Goal: Information Seeking & Learning: Check status

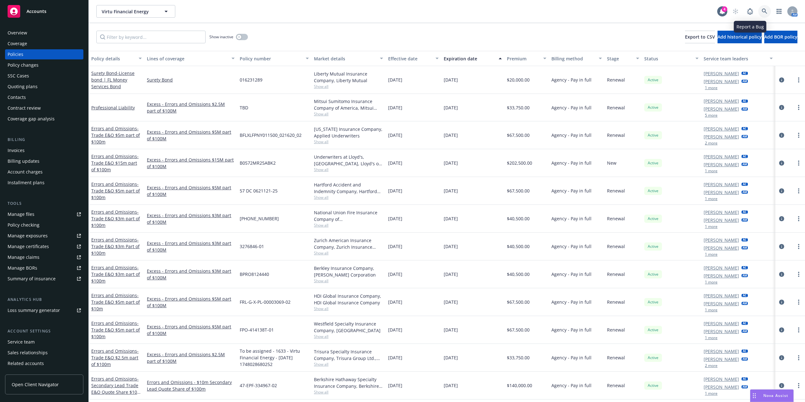
click at [767, 7] on link at bounding box center [765, 11] width 13 height 13
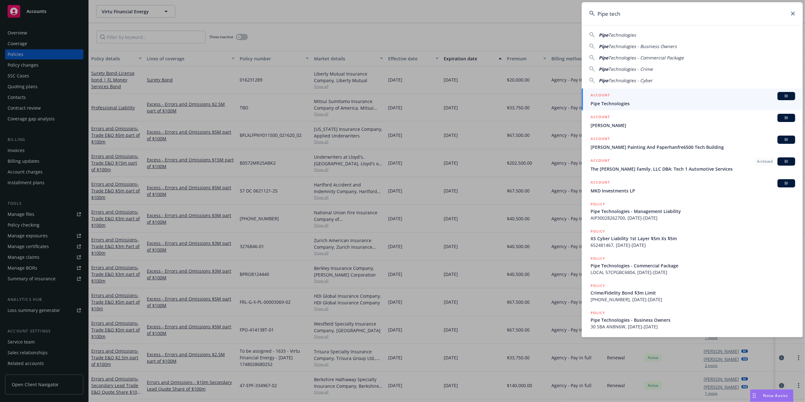
type input "Pipe tech"
click at [636, 98] on div "ACCOUNT BI" at bounding box center [693, 96] width 205 height 8
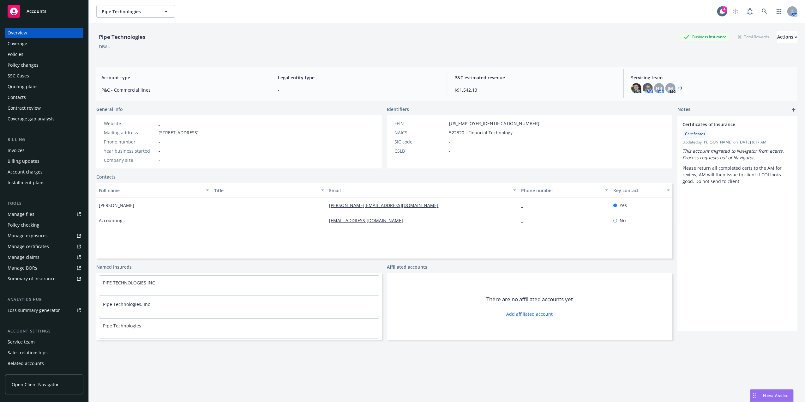
click at [52, 55] on div "Policies" at bounding box center [44, 54] width 73 height 10
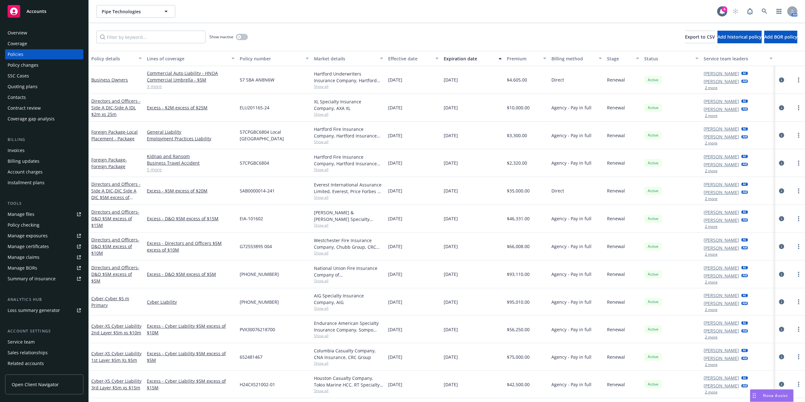
click at [459, 54] on button "Expiration date" at bounding box center [472, 58] width 63 height 15
click at [459, 59] on div "Expiration date" at bounding box center [469, 58] width 51 height 7
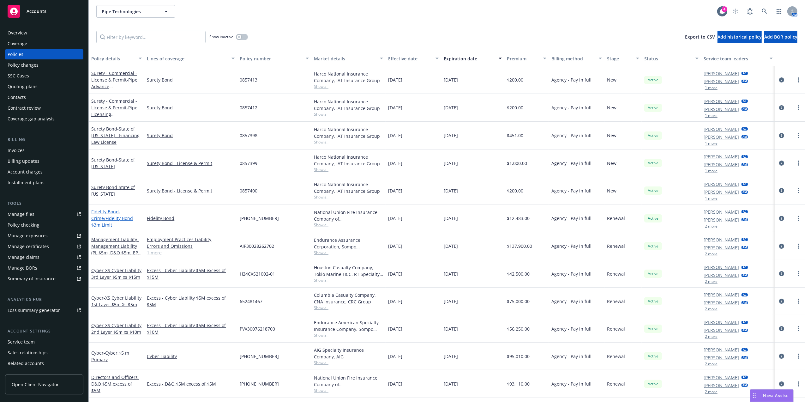
click at [97, 214] on link "Fidelity Bond - Crime/Fidelity Bond $3m Limit" at bounding box center [112, 218] width 42 height 19
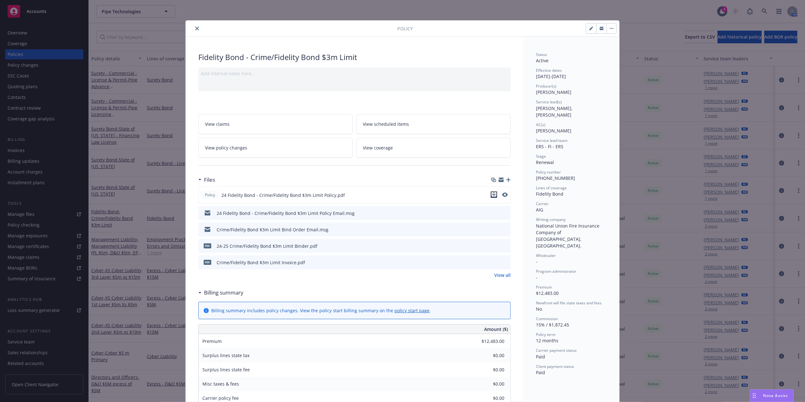
click at [492, 193] on icon "download file" at bounding box center [494, 194] width 5 height 5
click at [195, 29] on icon "close" at bounding box center [197, 29] width 4 height 4
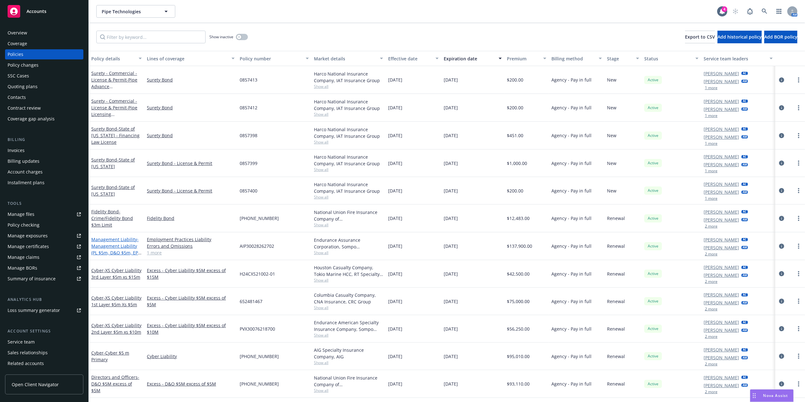
click at [116, 250] on span "- Management Liability (PL $5m, D&O $5m, EPL $5m)" at bounding box center [116, 249] width 50 height 26
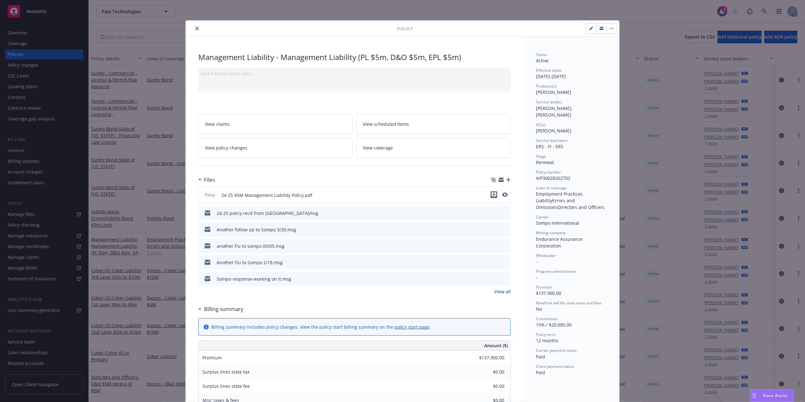
click at [492, 192] on icon "download file" at bounding box center [494, 194] width 5 height 5
click at [193, 28] on button "close" at bounding box center [197, 29] width 8 height 8
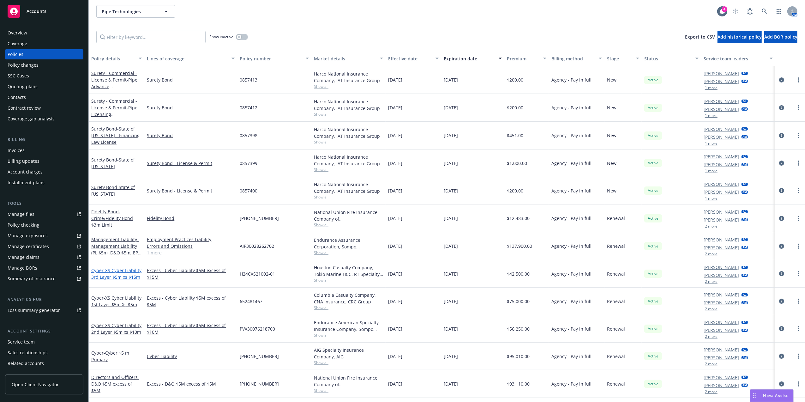
click at [106, 270] on span "- XS Cyber Liability 3rd Layer $5m xs $15m" at bounding box center [116, 273] width 50 height 13
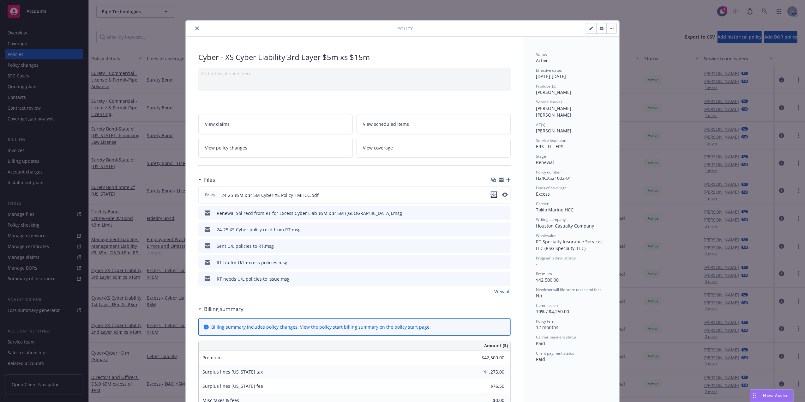
click at [492, 196] on icon "download file" at bounding box center [494, 194] width 5 height 5
click at [195, 27] on icon "close" at bounding box center [197, 29] width 4 height 4
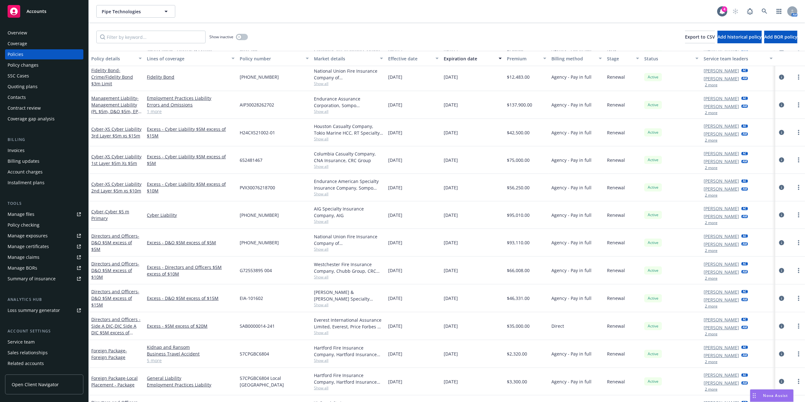
scroll to position [133, 0]
click at [108, 154] on span "- XS Cyber Liability 1st Layer $5m Xs $5m" at bounding box center [116, 158] width 50 height 13
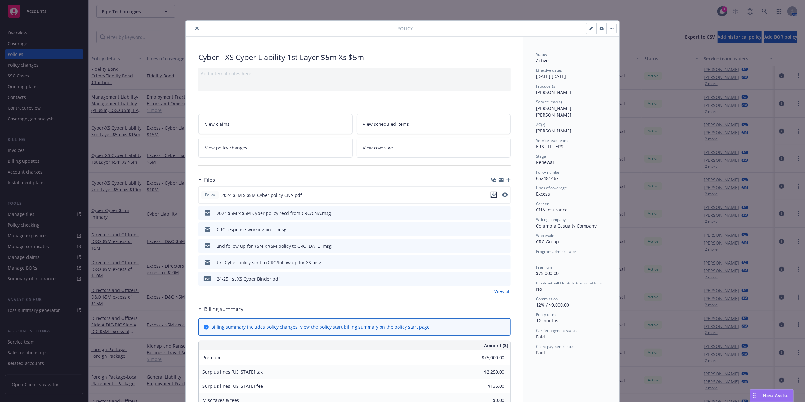
click at [492, 195] on icon "download file" at bounding box center [494, 194] width 4 height 4
click at [193, 28] on button "close" at bounding box center [197, 29] width 8 height 8
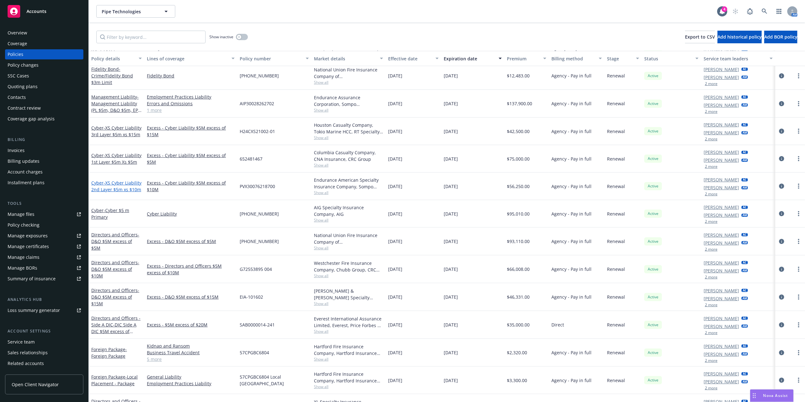
click at [111, 186] on span "- XS Cyber Liability 2nd Layer $5m xs $10m" at bounding box center [116, 186] width 50 height 13
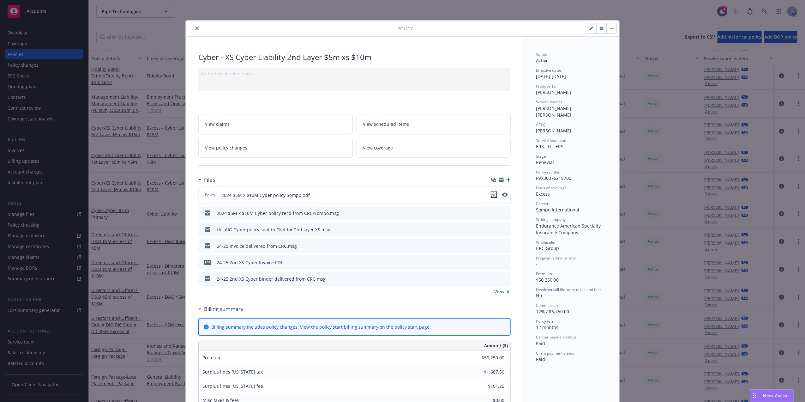
click at [494, 195] on button "download file" at bounding box center [494, 194] width 6 height 6
click at [195, 27] on icon "close" at bounding box center [197, 29] width 4 height 4
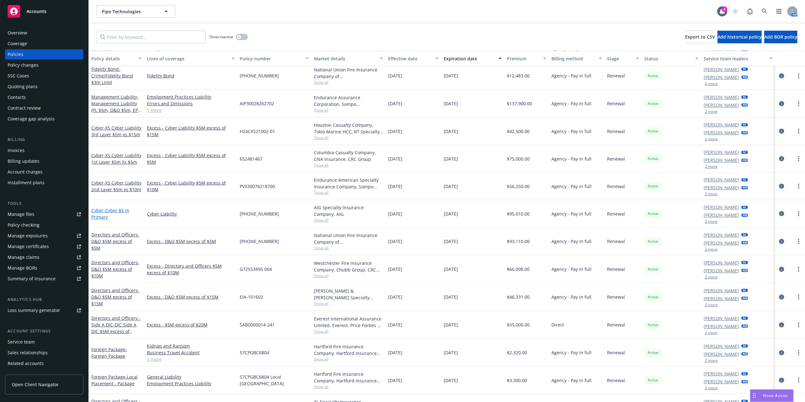
click at [94, 212] on link "Cyber - Cyber $5 m Primary" at bounding box center [110, 213] width 38 height 13
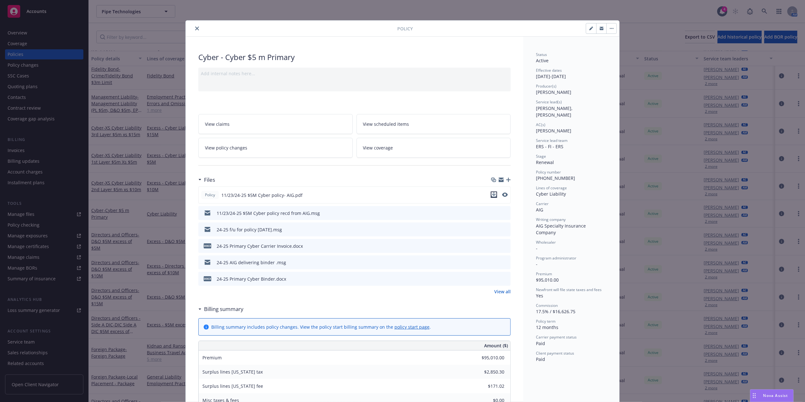
click at [493, 196] on icon "download file" at bounding box center [494, 194] width 5 height 5
click at [193, 26] on button "close" at bounding box center [197, 29] width 8 height 8
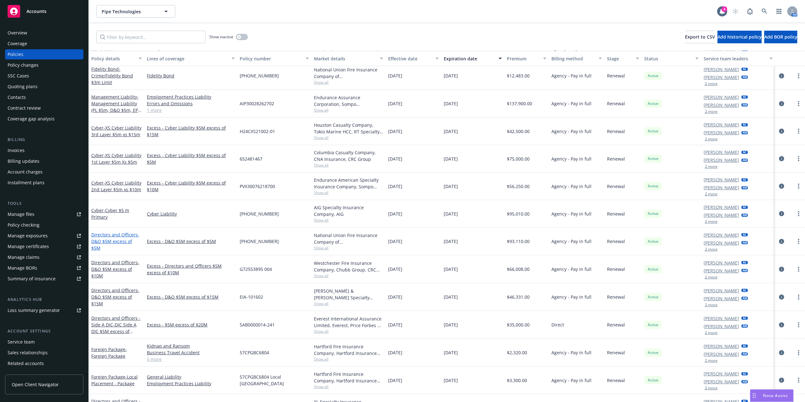
click at [106, 243] on span "- D&O $5M excess of $5M" at bounding box center [115, 241] width 48 height 19
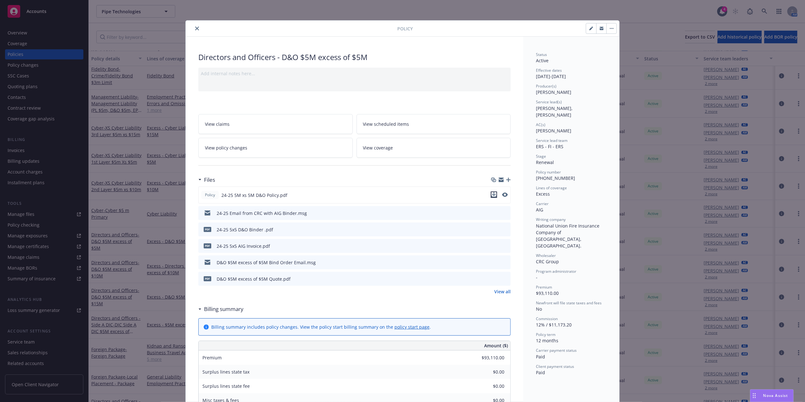
click at [492, 197] on icon "download file" at bounding box center [494, 194] width 5 height 5
click at [195, 28] on icon "close" at bounding box center [197, 29] width 4 height 4
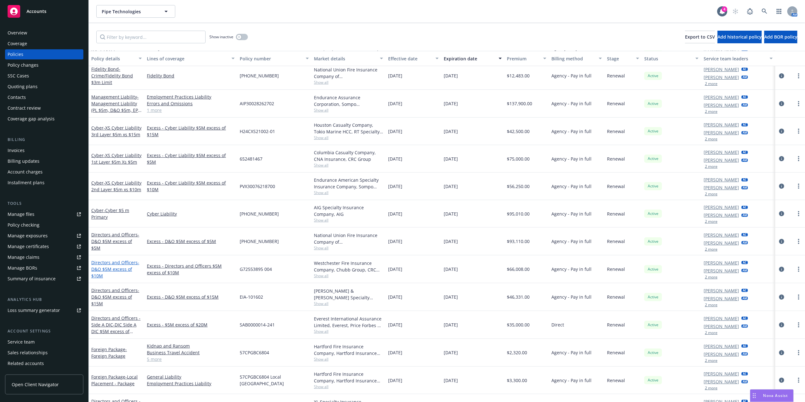
click at [119, 266] on link "Directors and Officers - D&O $5M excess of $10M" at bounding box center [115, 268] width 48 height 19
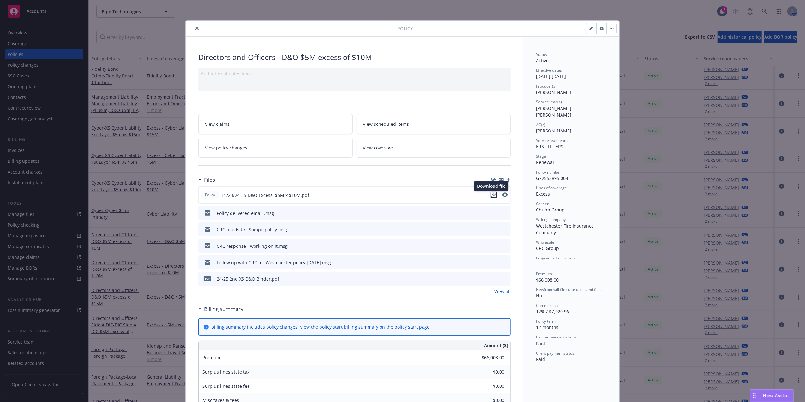
click at [492, 195] on icon "download file" at bounding box center [494, 194] width 4 height 4
click at [193, 27] on button "close" at bounding box center [197, 29] width 8 height 8
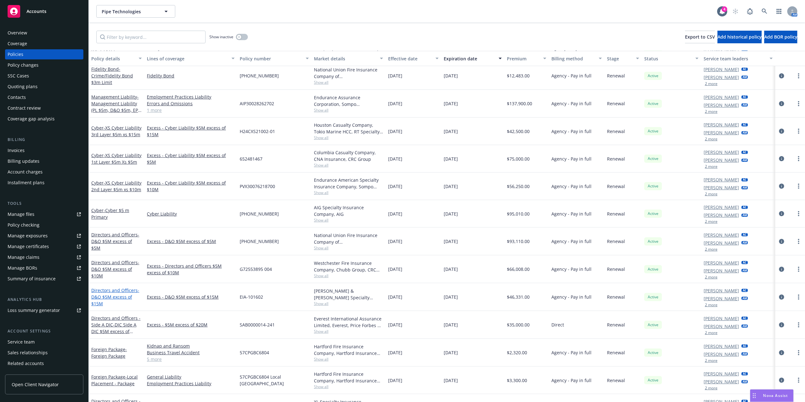
click at [112, 298] on span "- D&O $5M excess of $15M" at bounding box center [115, 296] width 48 height 19
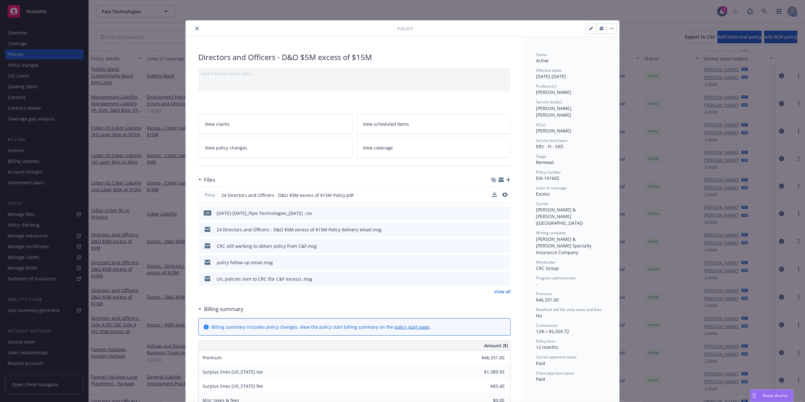
click at [488, 195] on div "Policy 24 Directors and Officers - D&O $5M excess of $15M Policy.pdf" at bounding box center [354, 194] width 312 height 17
click at [492, 195] on icon "download file" at bounding box center [494, 194] width 5 height 5
click at [195, 29] on icon "close" at bounding box center [197, 29] width 4 height 4
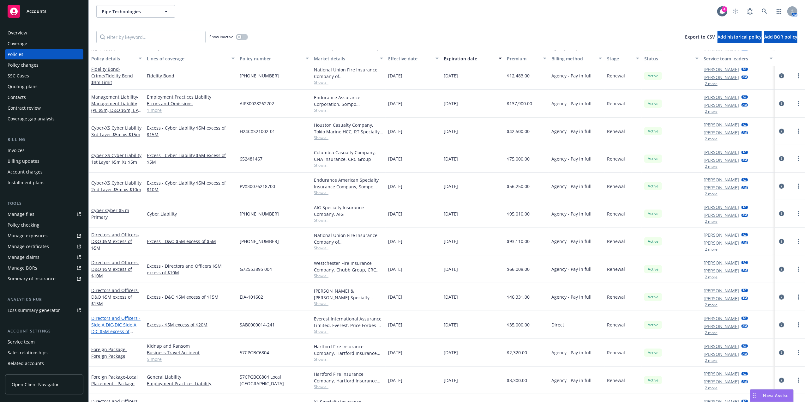
click at [118, 331] on span "- DIC Side A DIC $5M excess of $20M" at bounding box center [113, 331] width 45 height 19
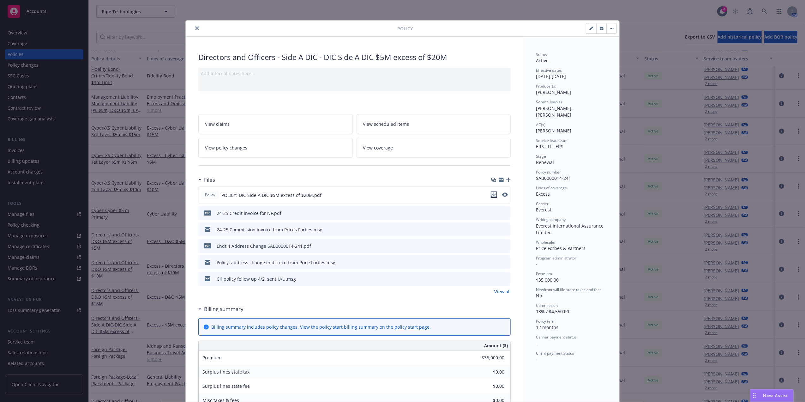
click at [492, 193] on icon "download file" at bounding box center [494, 194] width 5 height 5
click at [195, 28] on icon "close" at bounding box center [197, 29] width 4 height 4
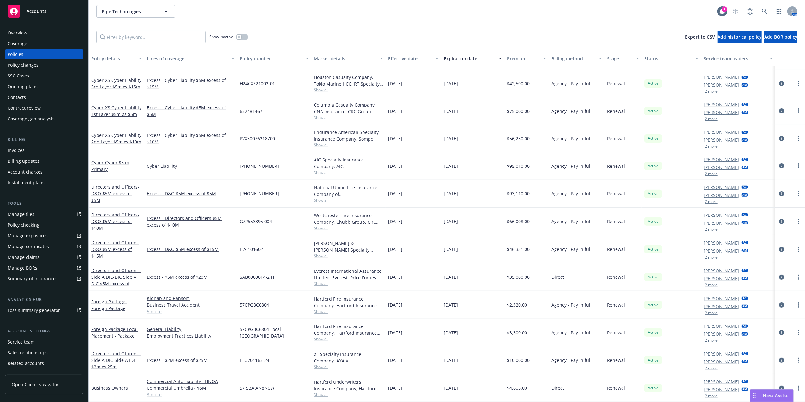
scroll to position [178, 0]
click at [103, 281] on span "- DIC Side A DIC $5M excess of $20M" at bounding box center [113, 283] width 45 height 19
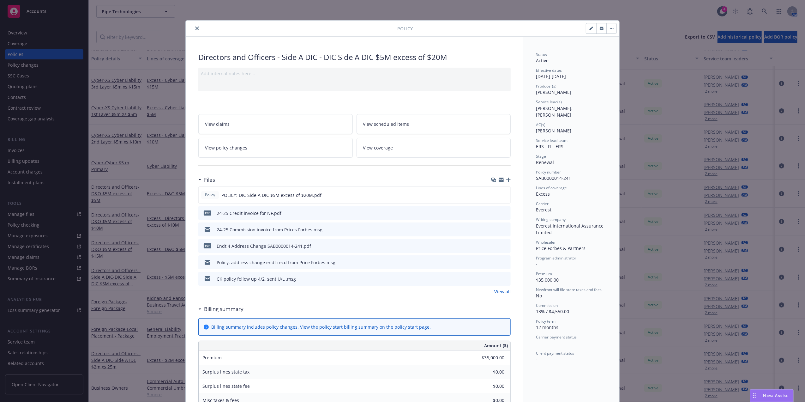
scroll to position [19, 0]
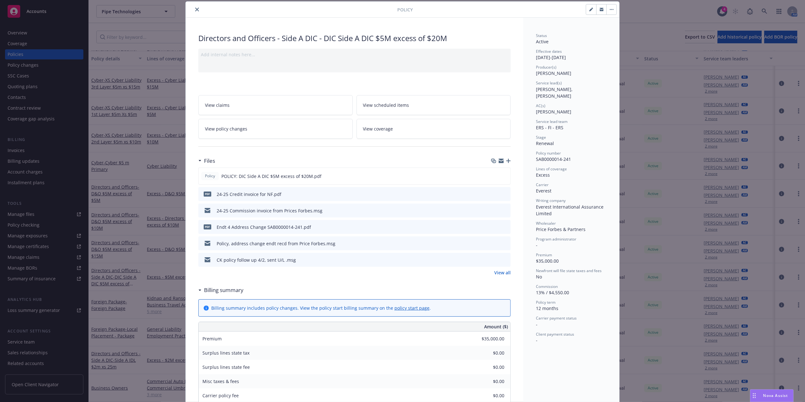
click at [502, 195] on icon "preview file" at bounding box center [505, 193] width 6 height 4
click at [195, 9] on icon "close" at bounding box center [197, 10] width 4 height 4
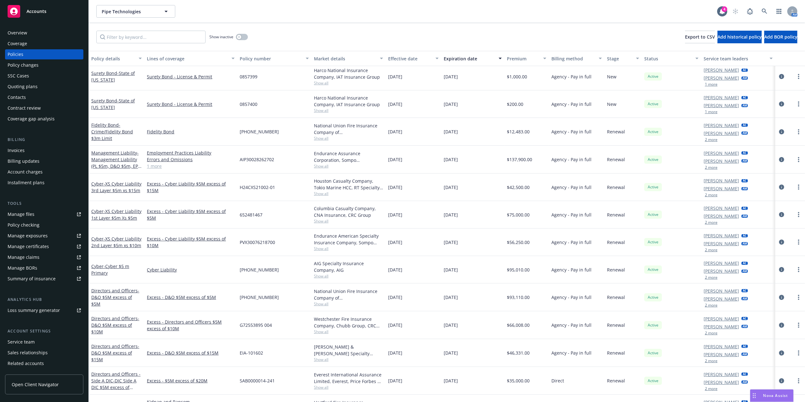
scroll to position [104, 0]
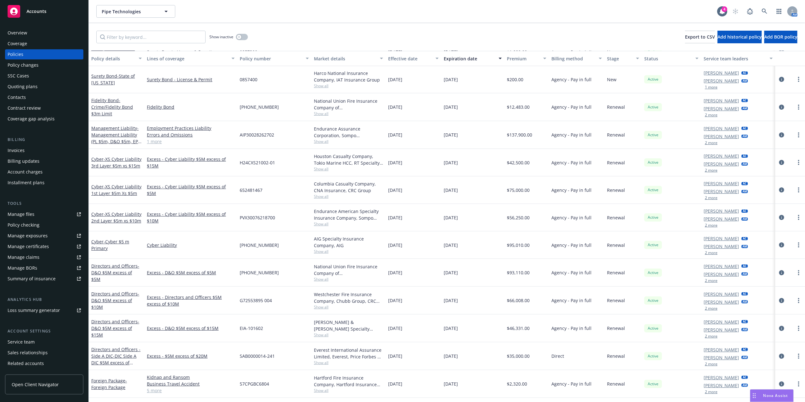
click at [119, 354] on div "Directors and Officers - Side A DIC - DIC Side A DIC $5M excess of $20M" at bounding box center [116, 356] width 51 height 20
click at [116, 358] on span "- DIC Side A DIC $5M excess of $20M" at bounding box center [113, 362] width 45 height 19
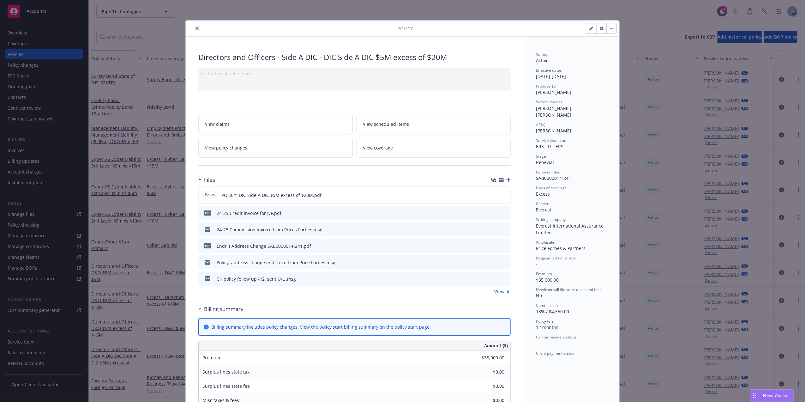
scroll to position [19, 0]
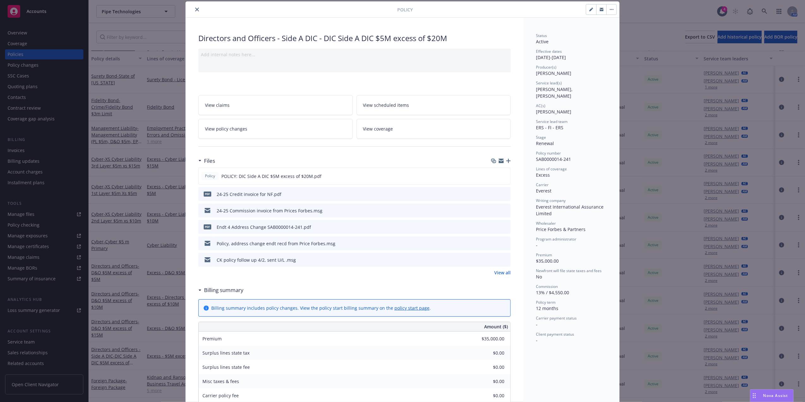
click at [503, 193] on icon "preview file" at bounding box center [505, 193] width 6 height 4
click at [195, 10] on icon "close" at bounding box center [197, 10] width 4 height 4
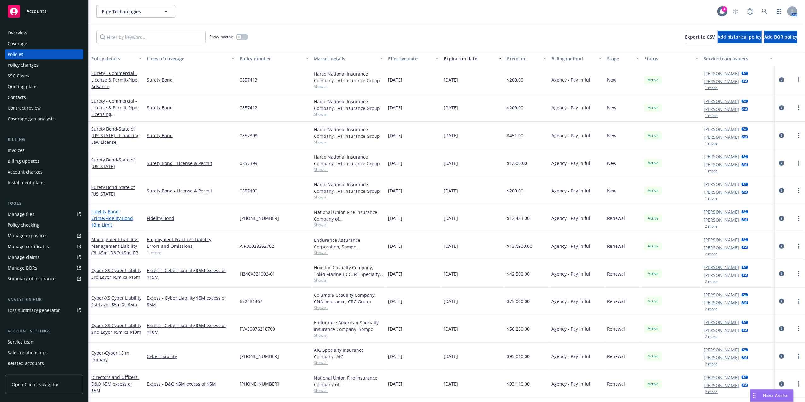
click at [114, 219] on span "- Crime/Fidelity Bond $3m Limit" at bounding box center [112, 218] width 42 height 19
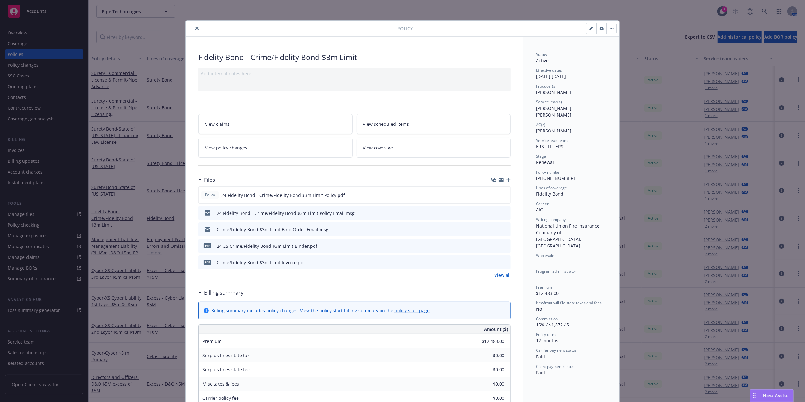
click at [195, 28] on icon "close" at bounding box center [197, 29] width 4 height 4
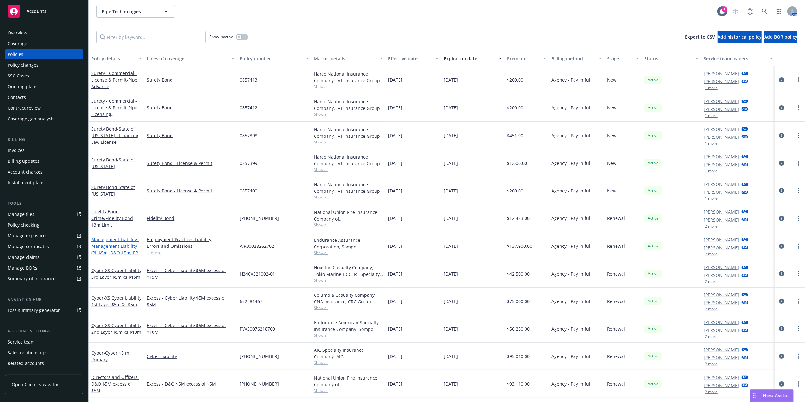
click at [119, 248] on span "- Management Liability (PL $5m, D&O $5m, EPL $5m)" at bounding box center [116, 249] width 50 height 26
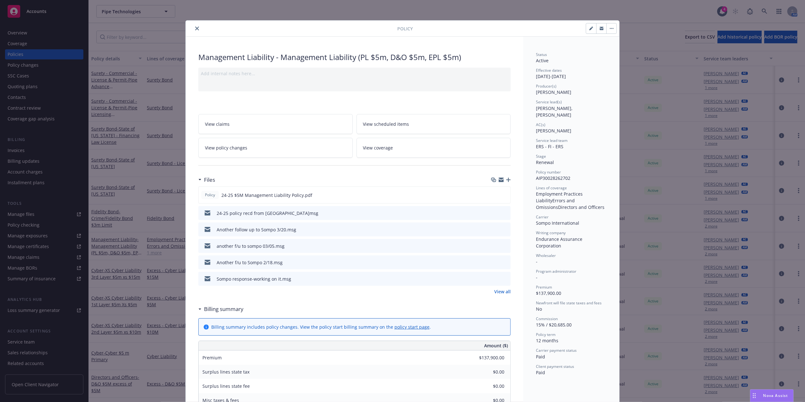
click at [195, 30] on icon "close" at bounding box center [197, 29] width 4 height 4
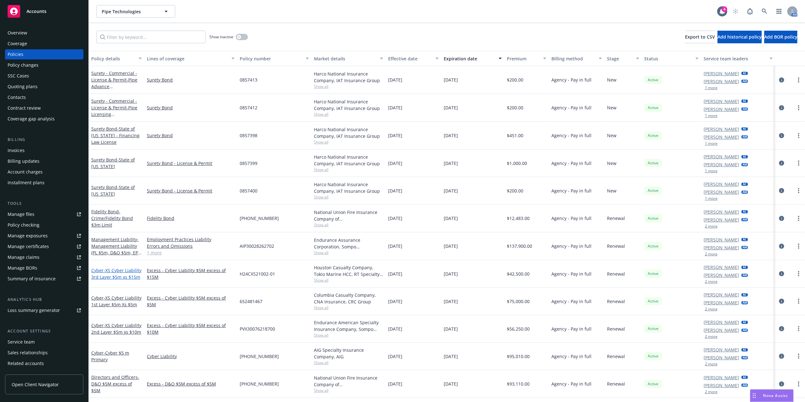
click at [109, 273] on span "- XS Cyber Liability 3rd Layer $5m xs $15m" at bounding box center [116, 273] width 50 height 13
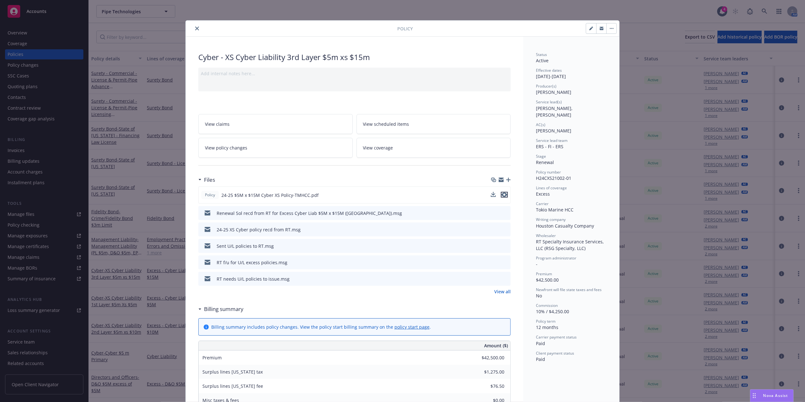
click at [503, 195] on icon "preview file" at bounding box center [505, 194] width 6 height 4
click at [195, 26] on button "close" at bounding box center [197, 29] width 8 height 8
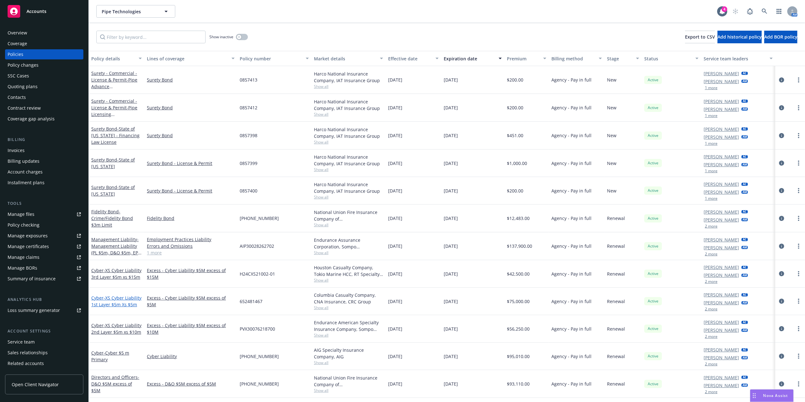
click at [108, 301] on span "- XS Cyber Liability 1st Layer $5m Xs $5m" at bounding box center [116, 301] width 50 height 13
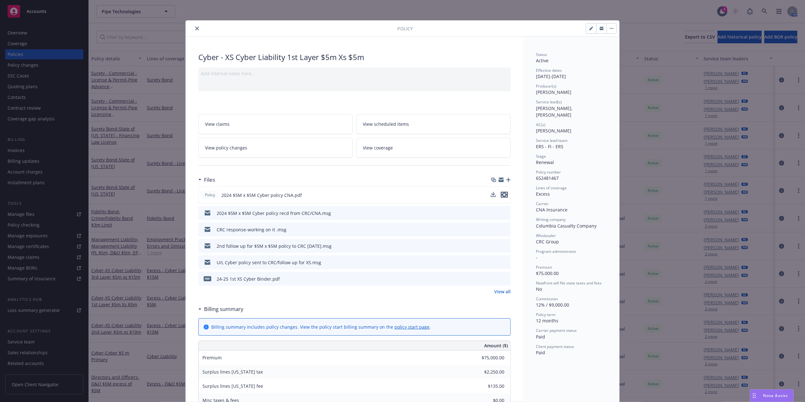
click at [504, 195] on icon "preview file" at bounding box center [505, 194] width 6 height 4
click at [193, 27] on button "close" at bounding box center [197, 29] width 8 height 8
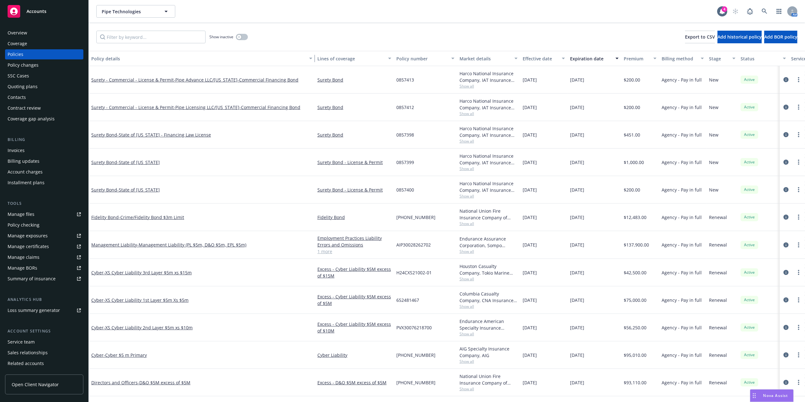
drag, startPoint x: 142, startPoint y: 61, endPoint x: 321, endPoint y: 71, distance: 179.1
click at [321, 71] on div "Policy details Lines of coverage Policy number Market details Effective date Ex…" at bounding box center [447, 226] width 717 height 351
click at [160, 329] on span "- XS Cyber Liability 2nd Layer $5m xs $10m" at bounding box center [148, 327] width 89 height 6
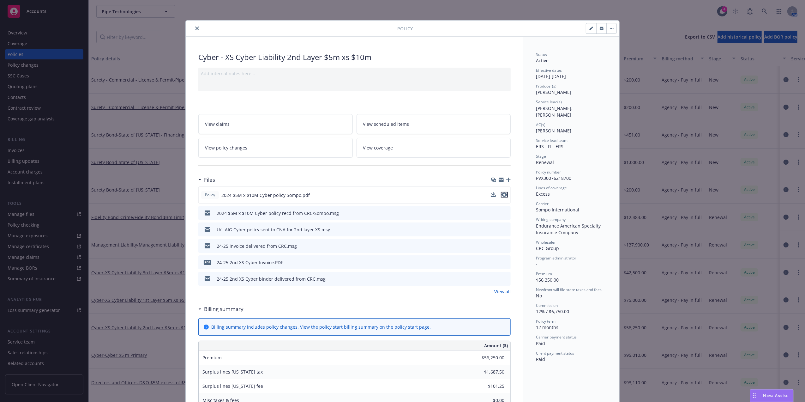
click at [502, 195] on icon "preview file" at bounding box center [505, 194] width 6 height 4
click at [190, 28] on div at bounding box center [292, 29] width 209 height 8
click at [193, 27] on button "close" at bounding box center [197, 29] width 8 height 8
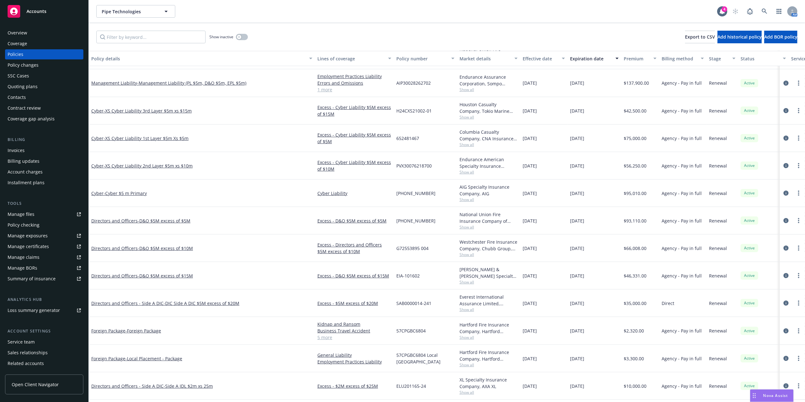
scroll to position [161, 0]
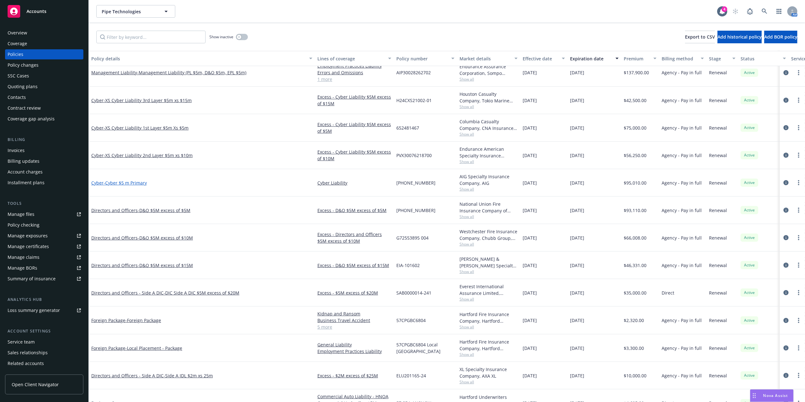
click at [118, 182] on span "- Cyber $5 m Primary" at bounding box center [125, 183] width 43 height 6
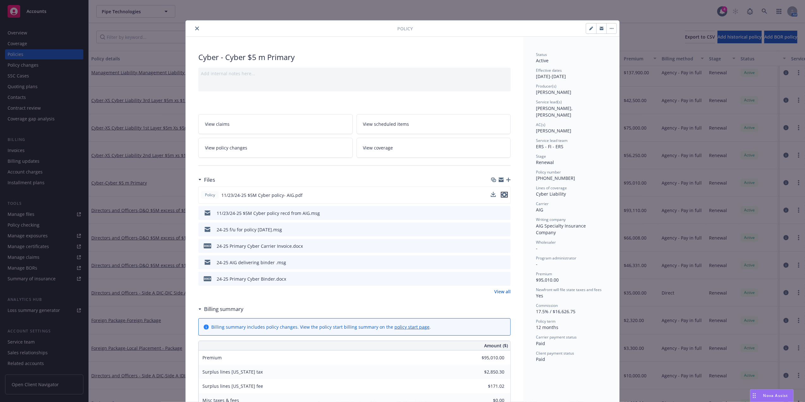
click at [502, 194] on icon "preview file" at bounding box center [505, 194] width 6 height 4
click at [195, 27] on icon "close" at bounding box center [197, 29] width 4 height 4
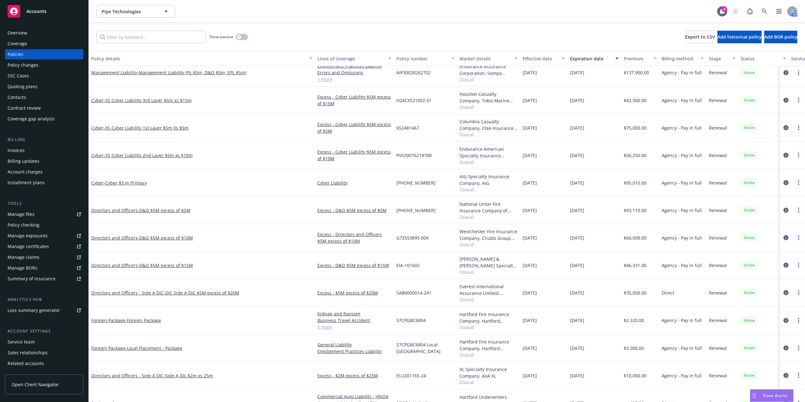
click at [153, 207] on div "Directors and Officers - D&O $5M excess of $5M" at bounding box center [202, 210] width 226 height 27
click at [148, 210] on span "- D&O $5M excess of $5M" at bounding box center [164, 210] width 53 height 6
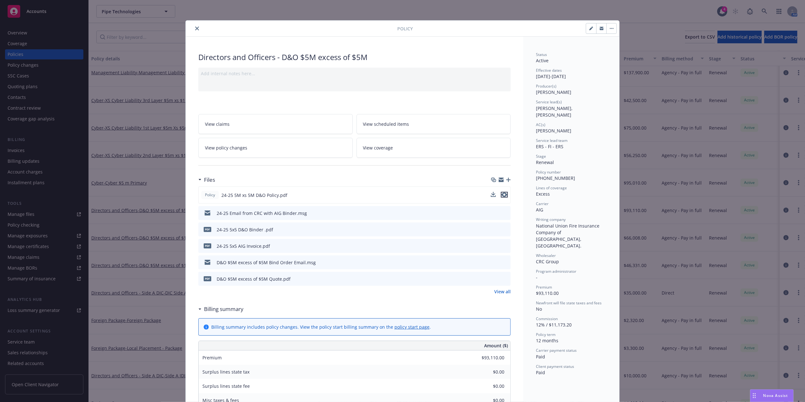
click at [502, 196] on icon "preview file" at bounding box center [505, 194] width 6 height 4
click at [193, 28] on button "close" at bounding box center [197, 29] width 8 height 8
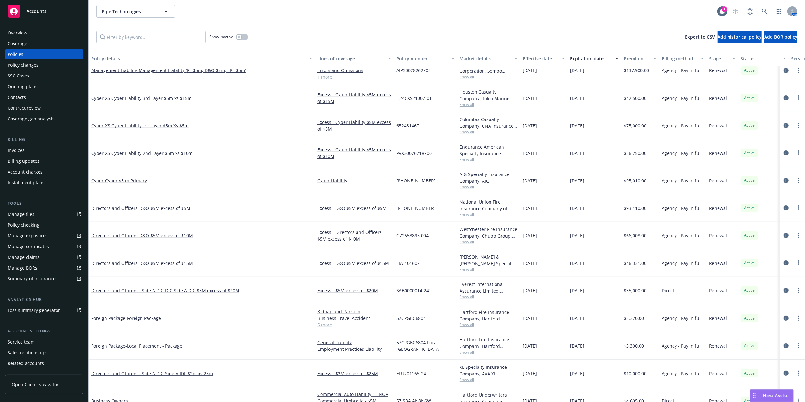
scroll to position [182, 0]
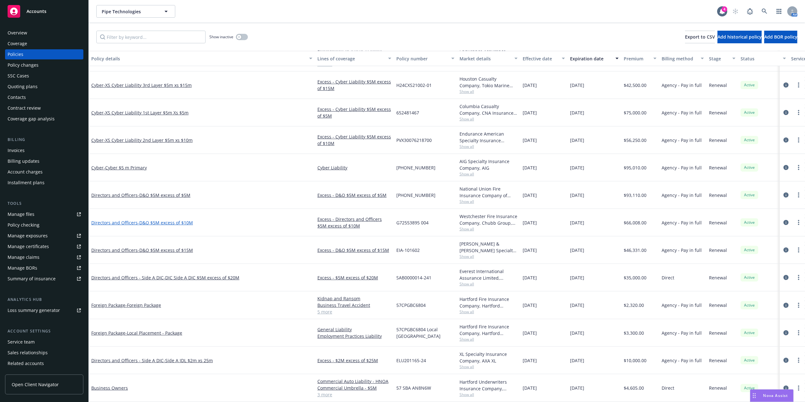
click at [181, 220] on span "- D&O $5M excess of $10M" at bounding box center [165, 223] width 55 height 6
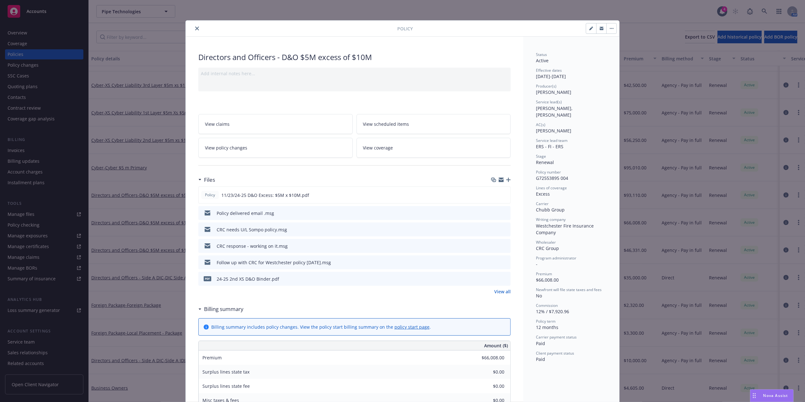
click at [195, 29] on icon "close" at bounding box center [197, 29] width 4 height 4
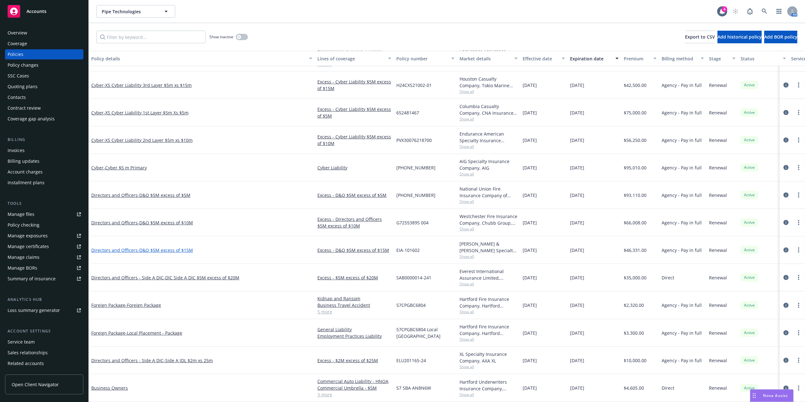
click at [177, 247] on span "- D&O $5M excess of $15M" at bounding box center [165, 250] width 55 height 6
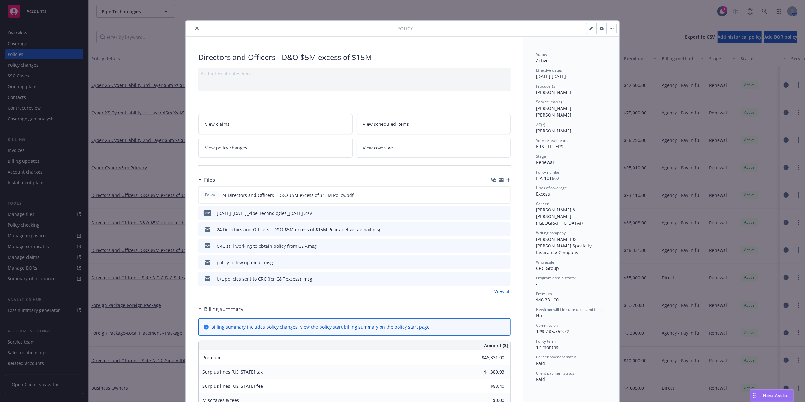
drag, startPoint x: 505, startPoint y: 194, endPoint x: 753, endPoint y: 194, distance: 248.6
click at [505, 194] on button "preview file" at bounding box center [504, 195] width 7 height 6
click at [196, 29] on button "close" at bounding box center [197, 29] width 8 height 8
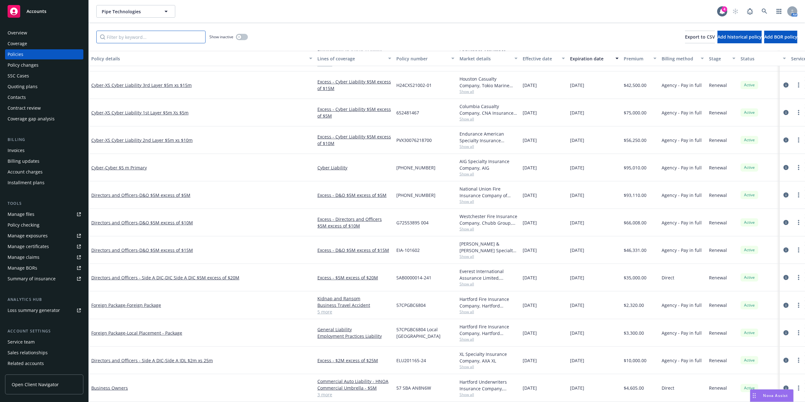
click at [154, 41] on input "Filter by keyword..." at bounding box center [150, 37] width 109 height 13
paste input "SAB0000014-231"
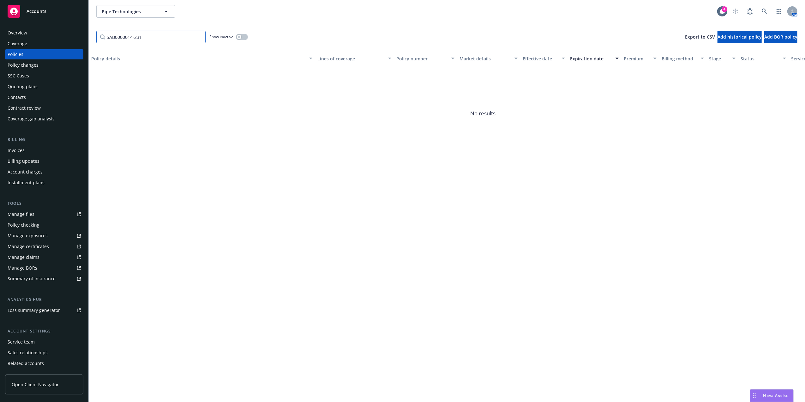
type input "SAB0000014-231"
click at [238, 35] on div "button" at bounding box center [239, 37] width 4 height 4
drag, startPoint x: 190, startPoint y: 34, endPoint x: 0, endPoint y: 26, distance: 189.8
click at [0, 32] on html "Accounts Overview Coverage Policies Policy changes SSC Cases Quoting plans Cont…" at bounding box center [402, 201] width 805 height 402
type input "dic"
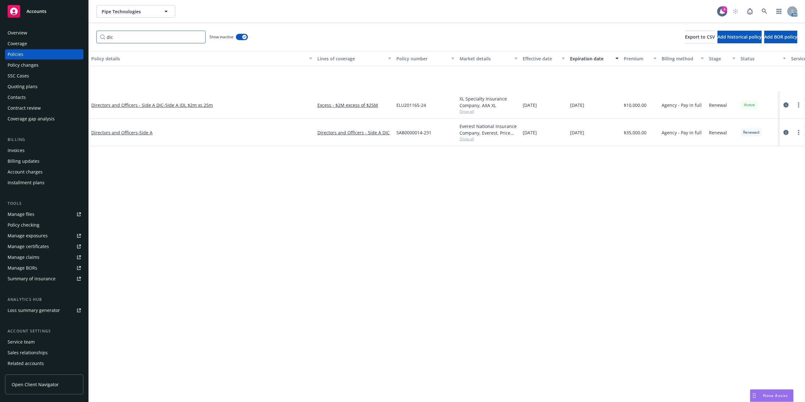
click at [197, 36] on input "dic" at bounding box center [150, 37] width 109 height 13
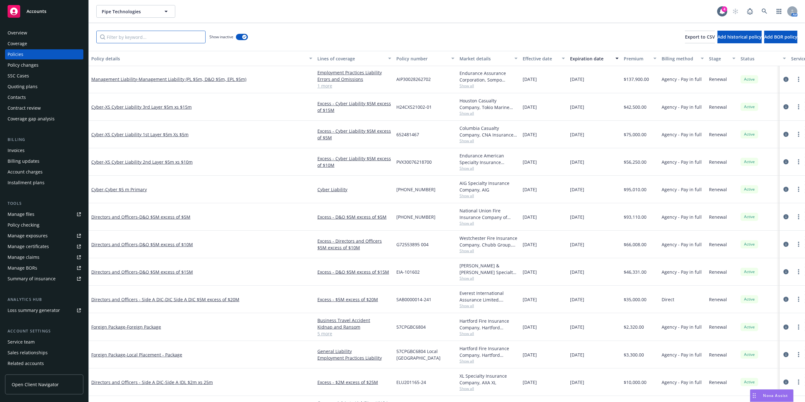
scroll to position [182, 0]
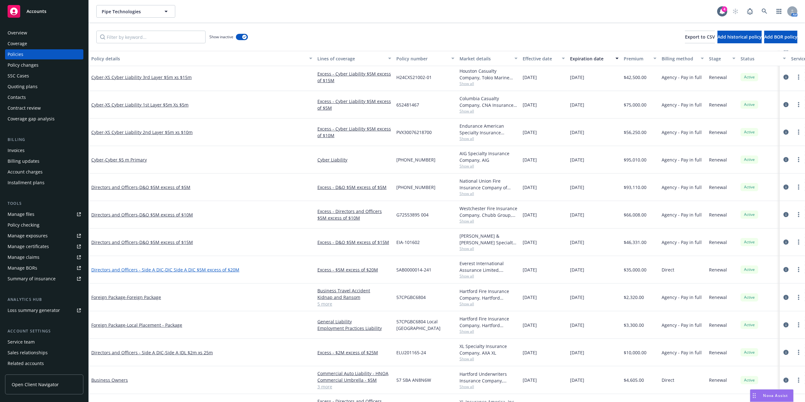
click at [227, 270] on span "- DIC Side A DIC $5M excess of $20M" at bounding box center [202, 270] width 76 height 6
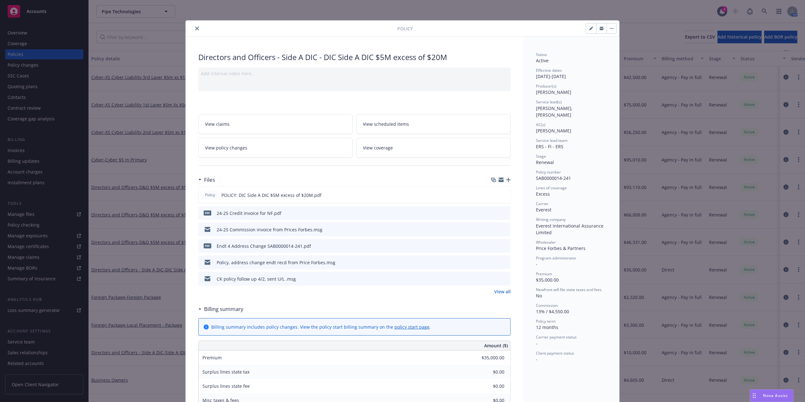
click at [189, 28] on div at bounding box center [292, 29] width 209 height 8
click at [195, 27] on icon "close" at bounding box center [197, 29] width 4 height 4
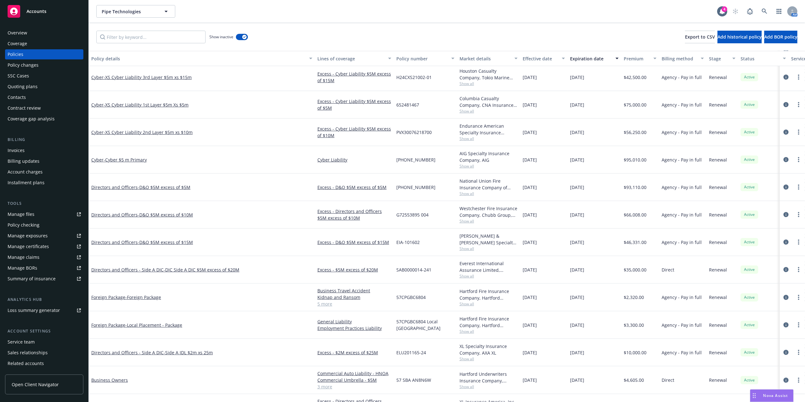
click at [39, 150] on div "Invoices" at bounding box center [44, 150] width 73 height 10
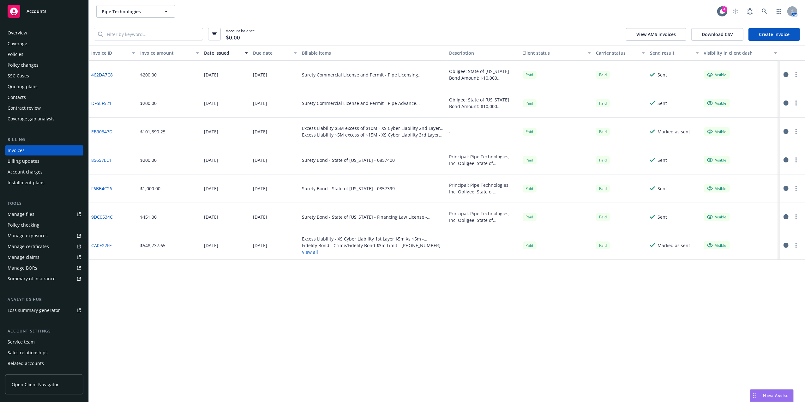
click at [315, 250] on button "View all" at bounding box center [373, 252] width 142 height 7
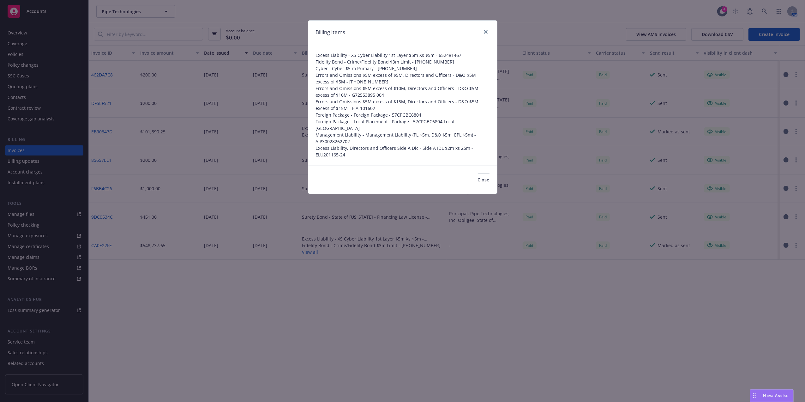
click at [403, 145] on span "Excess Liability, Directors and Officers Side A Dic - Side A IDL $2m xs 25m - E…" at bounding box center [403, 151] width 174 height 13
click at [488, 32] on link "close" at bounding box center [486, 32] width 8 height 8
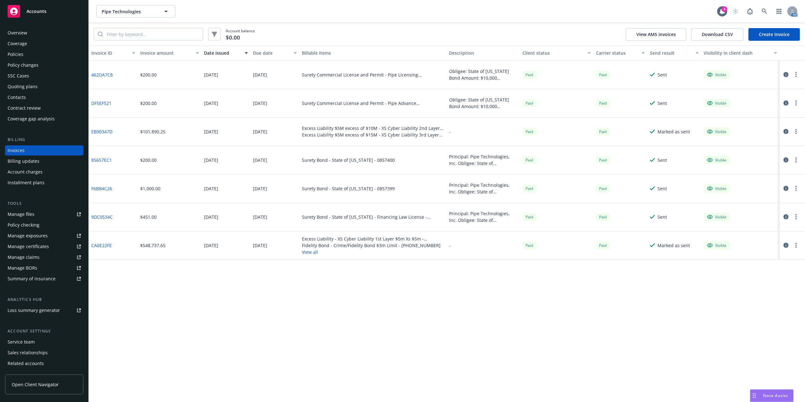
click at [41, 53] on div "Policies" at bounding box center [44, 54] width 73 height 10
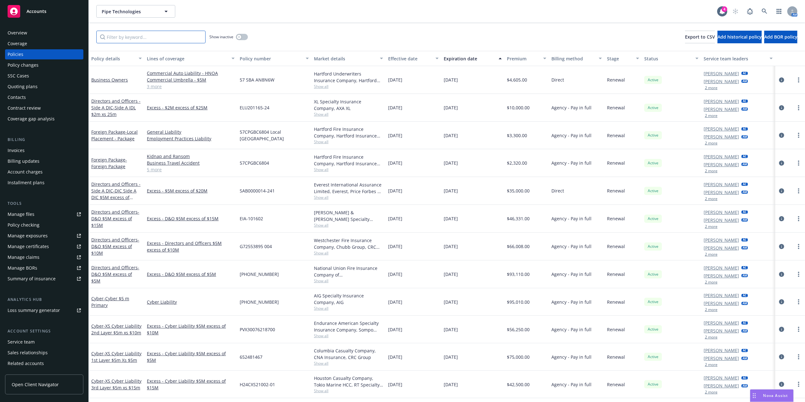
click at [156, 36] on input "Filter by keyword..." at bounding box center [150, 37] width 109 height 13
paste input "SAB0000014-241"
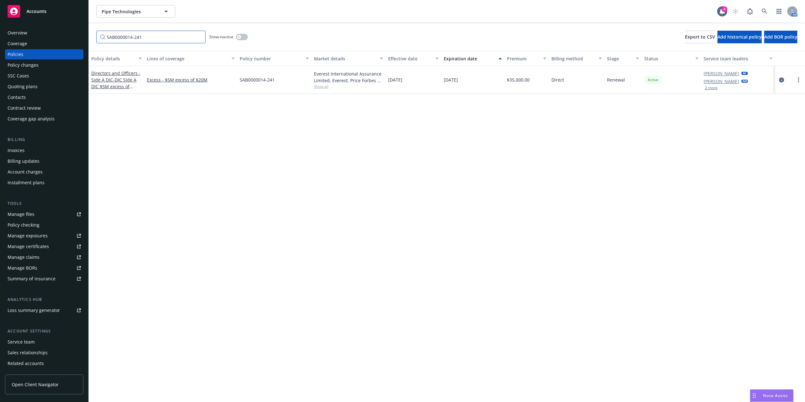
type input "SAB0000014-241"
click at [121, 84] on span "- DIC Side A DIC $5M excess of $20M" at bounding box center [113, 86] width 45 height 19
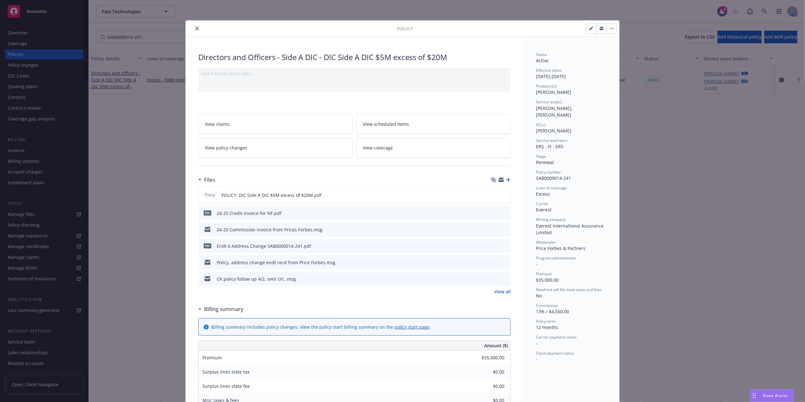
scroll to position [19, 0]
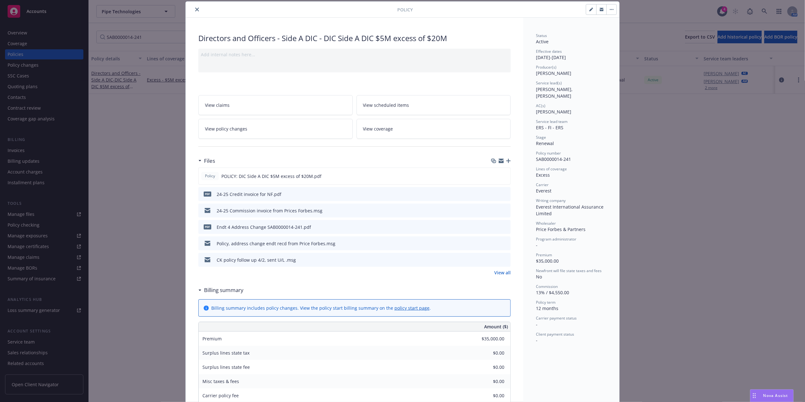
click at [592, 9] on icon "button" at bounding box center [593, 9] width 2 height 2
select select "RENEWAL"
select select "12"
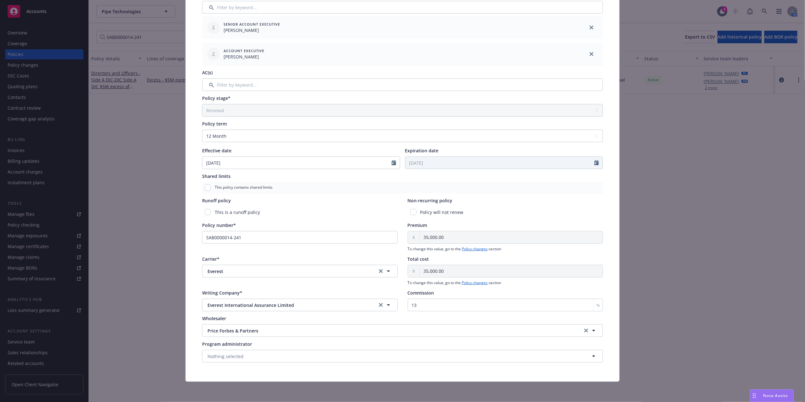
scroll to position [0, 0]
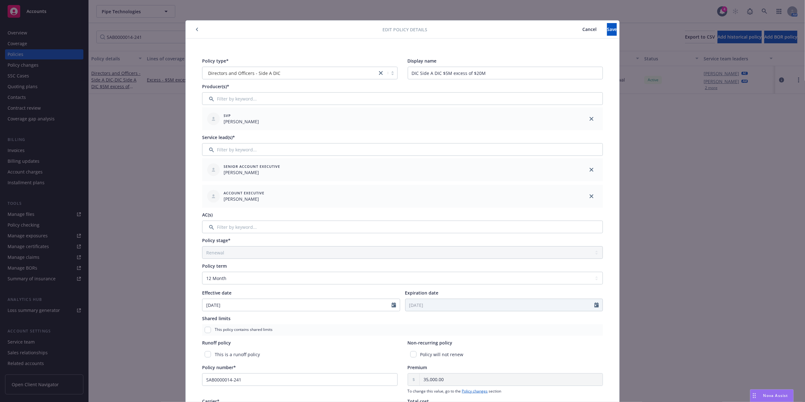
click at [583, 30] on span "Cancel" at bounding box center [590, 29] width 14 height 6
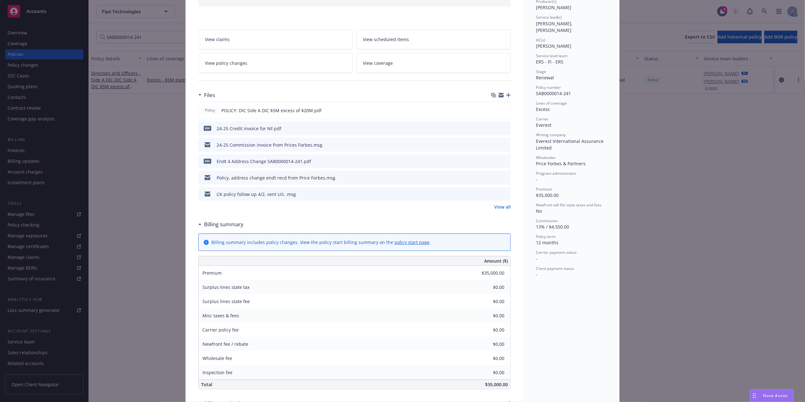
scroll to position [213, 0]
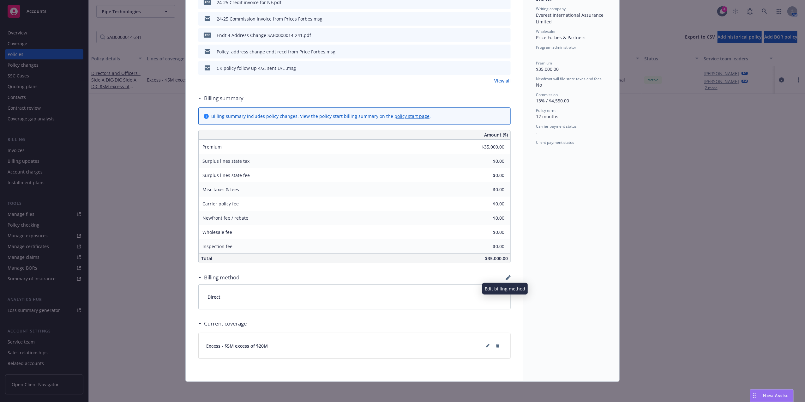
click at [506, 277] on icon "button" at bounding box center [508, 277] width 5 height 5
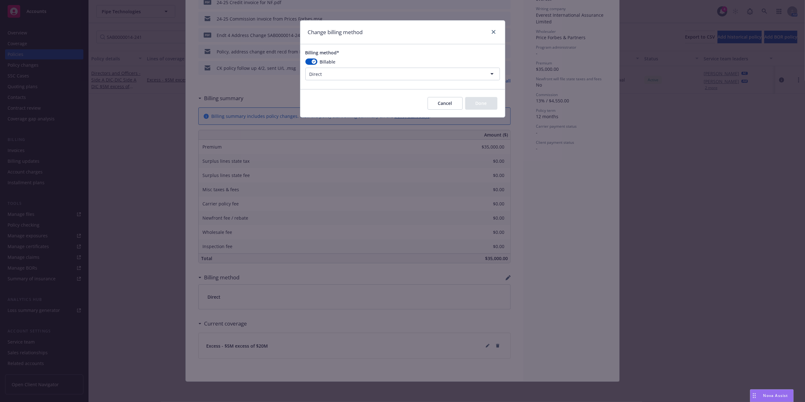
click at [331, 72] on html "Accounts Overview Coverage Policies Policy changes SSC Cases Quoting plans Cont…" at bounding box center [402, 201] width 805 height 402
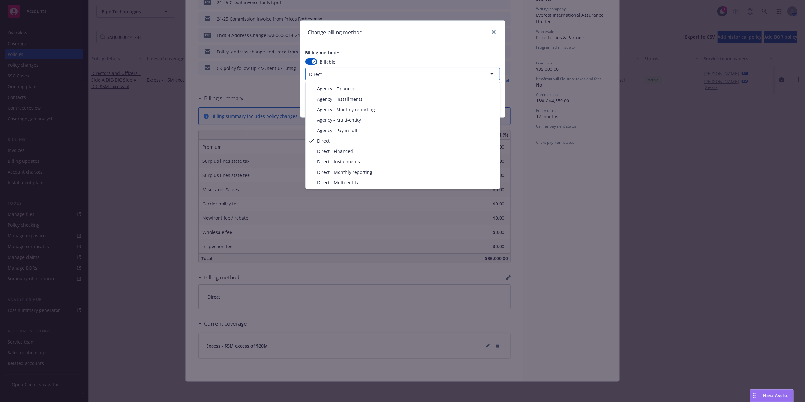
drag, startPoint x: 391, startPoint y: 37, endPoint x: 421, endPoint y: 35, distance: 30.1
click at [392, 36] on html "Accounts Overview Coverage Policies Policy changes SSC Cases Quoting plans Cont…" at bounding box center [402, 201] width 805 height 402
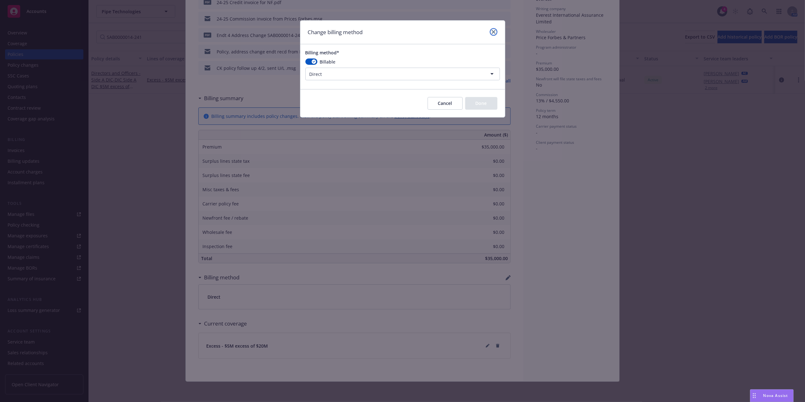
click at [493, 32] on icon "close" at bounding box center [494, 32] width 4 height 4
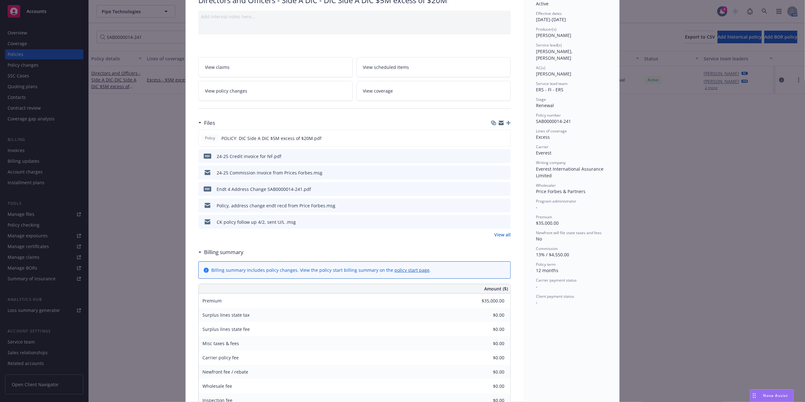
scroll to position [37, 0]
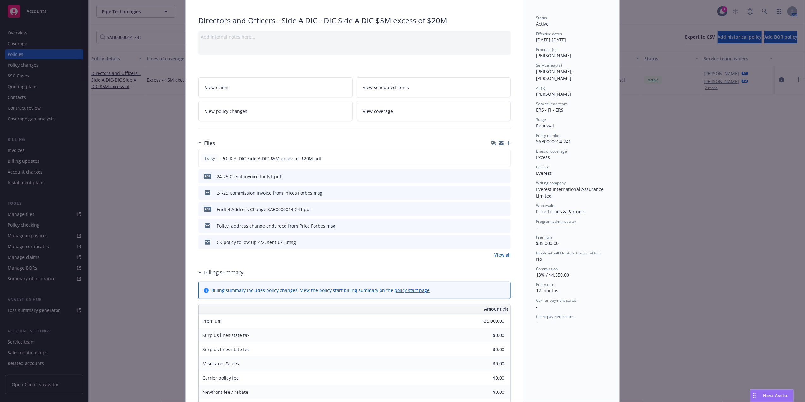
click at [504, 176] on icon "preview file" at bounding box center [505, 176] width 6 height 4
click at [504, 192] on icon "preview file" at bounding box center [505, 192] width 6 height 4
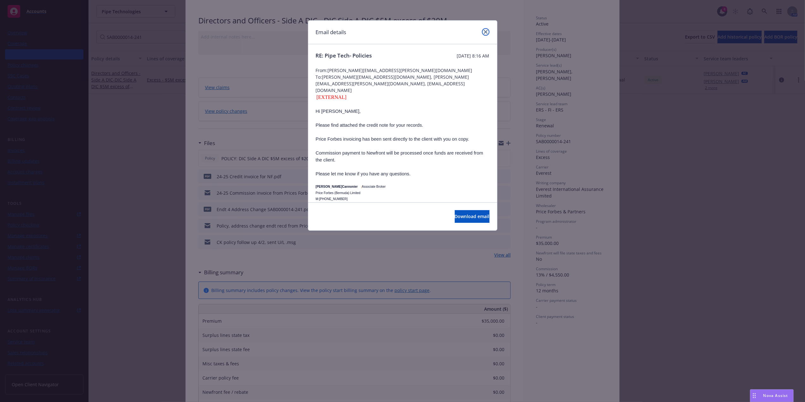
click at [484, 31] on icon "close" at bounding box center [486, 32] width 4 height 4
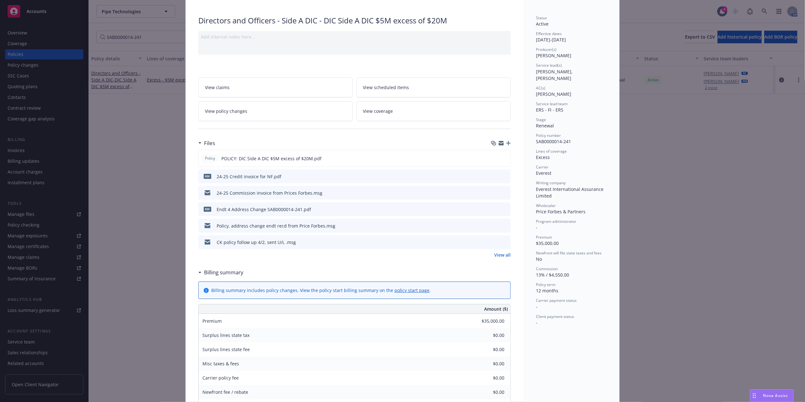
click at [645, 101] on div "Policy Directors and Officers - Side A DIC - DIC Side A DIC $5M excess of $20M …" at bounding box center [402, 201] width 805 height 402
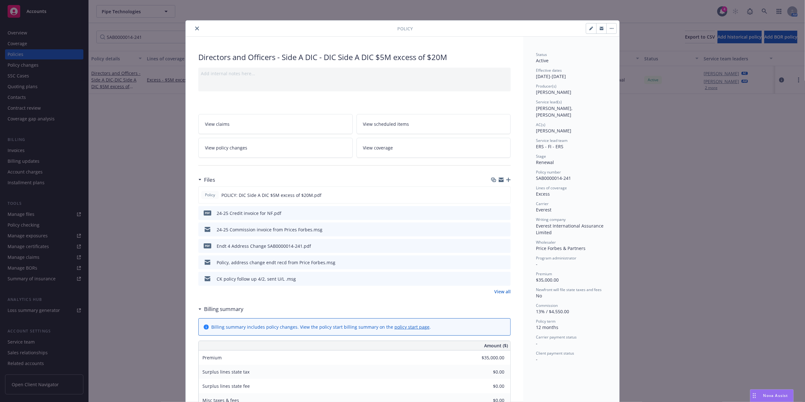
click at [195, 28] on icon "close" at bounding box center [197, 29] width 4 height 4
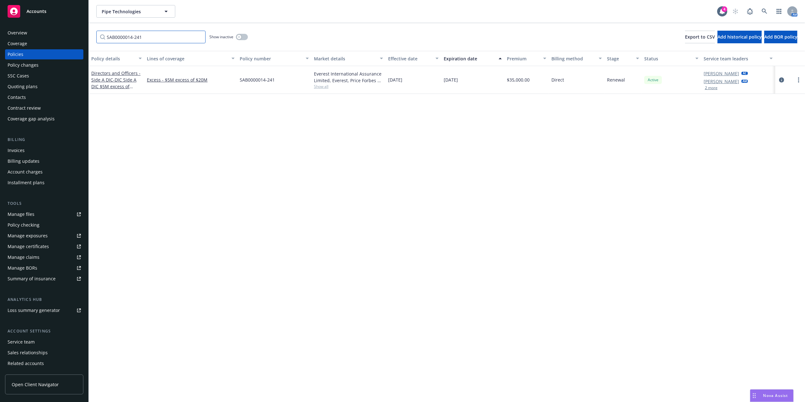
click at [200, 35] on input "SAB0000014-241" at bounding box center [150, 37] width 109 height 13
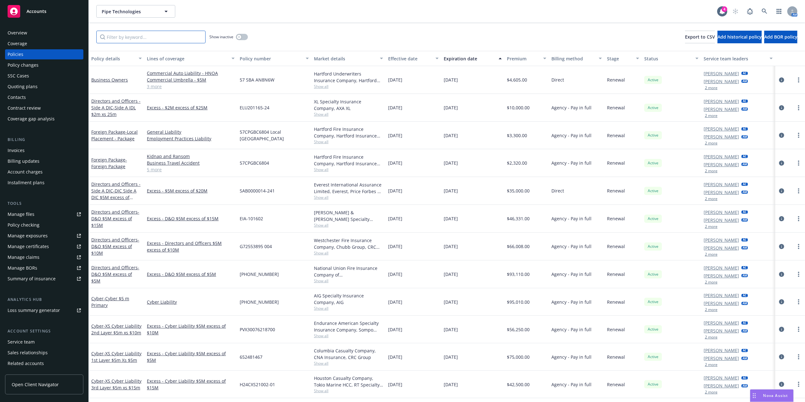
click at [190, 37] on input "Filter by keyword..." at bounding box center [150, 37] width 109 height 13
click at [133, 40] on input "Filter by keyword..." at bounding box center [150, 37] width 109 height 13
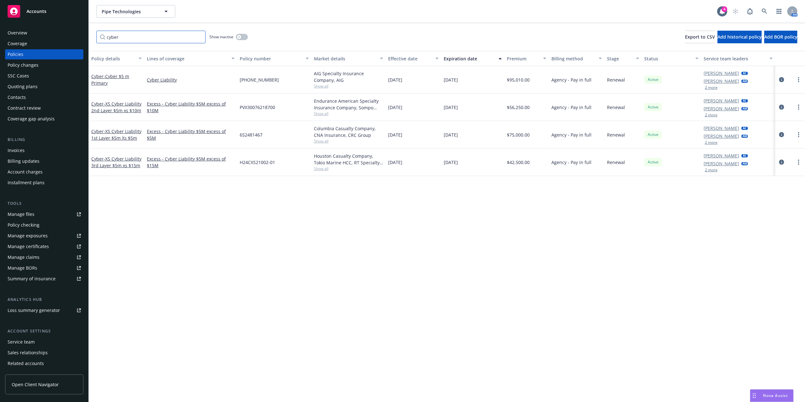
type input "cyber"
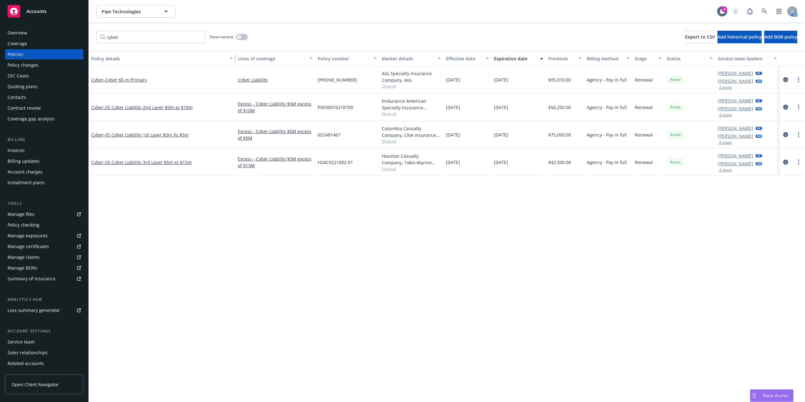
drag, startPoint x: 141, startPoint y: 56, endPoint x: 238, endPoint y: 59, distance: 97.4
click at [238, 59] on div "Policy details Lines of coverage Policy number Market details Effective date Ex…" at bounding box center [447, 58] width 717 height 15
click at [154, 162] on span "- XS Cyber Liability 3rd Layer $5m xs $15m" at bounding box center [148, 162] width 88 height 6
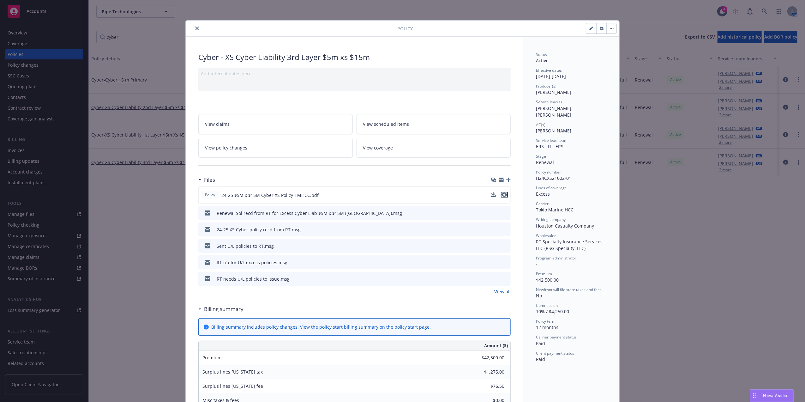
click at [502, 194] on icon "preview file" at bounding box center [505, 194] width 6 height 4
click at [193, 30] on button "close" at bounding box center [197, 29] width 8 height 8
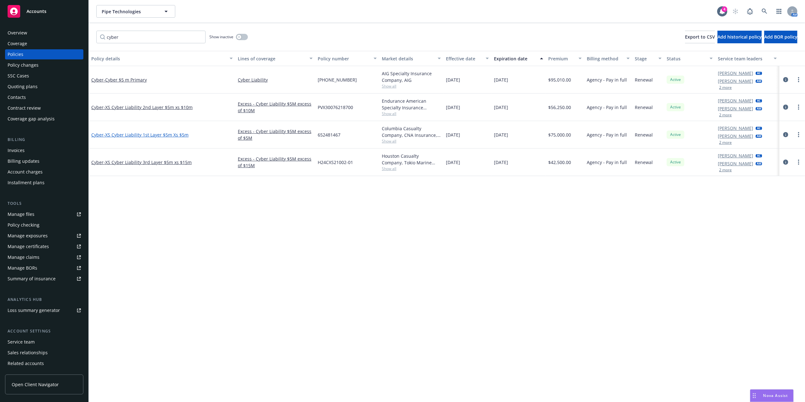
click at [154, 136] on span "- XS Cyber Liability 1st Layer $5m Xs $5m" at bounding box center [146, 135] width 85 height 6
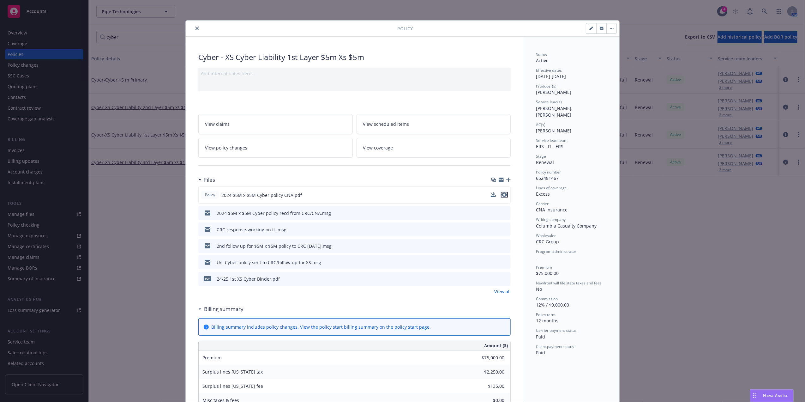
click at [502, 194] on icon "preview file" at bounding box center [505, 194] width 6 height 4
click at [195, 28] on icon "close" at bounding box center [197, 29] width 4 height 4
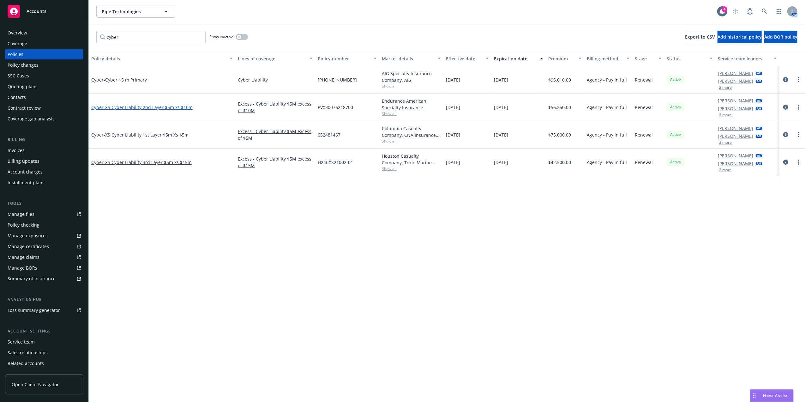
click at [150, 106] on span "- XS Cyber Liability 2nd Layer $5m xs $10m" at bounding box center [148, 107] width 89 height 6
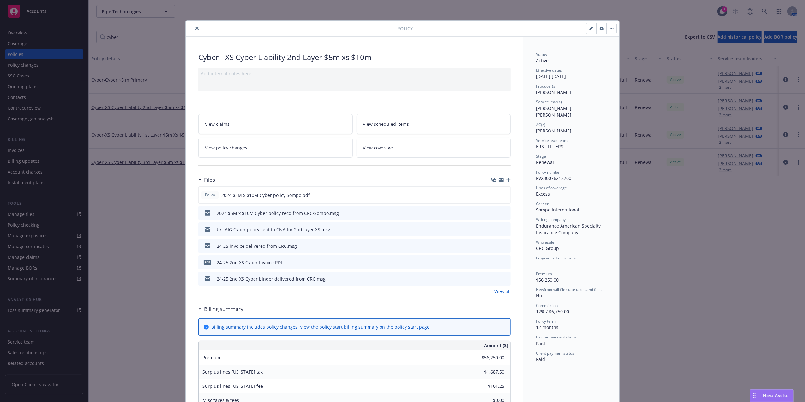
drag, startPoint x: 147, startPoint y: 107, endPoint x: 154, endPoint y: 109, distance: 7.9
click at [147, 109] on div "Policy Cyber - XS Cyber Liability 2nd Layer $5m xs $10m Add internal notes here…" at bounding box center [402, 201] width 805 height 402
click at [502, 195] on icon "preview file" at bounding box center [505, 194] width 6 height 4
click at [196, 29] on icon "close" at bounding box center [197, 29] width 4 height 4
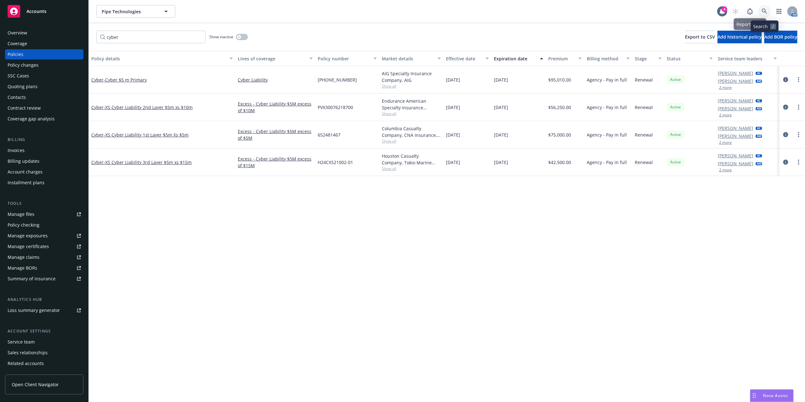
click at [764, 9] on icon at bounding box center [764, 11] width 5 height 5
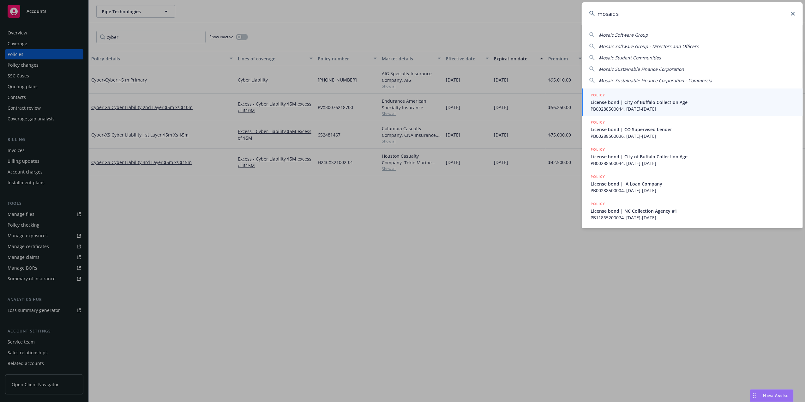
click at [655, 66] on span "Mosaic Sustainable Finance Corporation" at bounding box center [641, 69] width 85 height 6
type input "Mosaic Sustainable Finance Corporation"
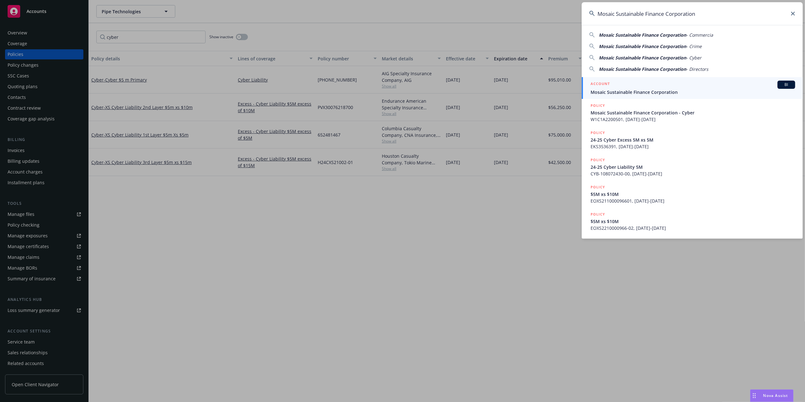
click at [665, 88] on div "ACCOUNT BI" at bounding box center [693, 85] width 205 height 8
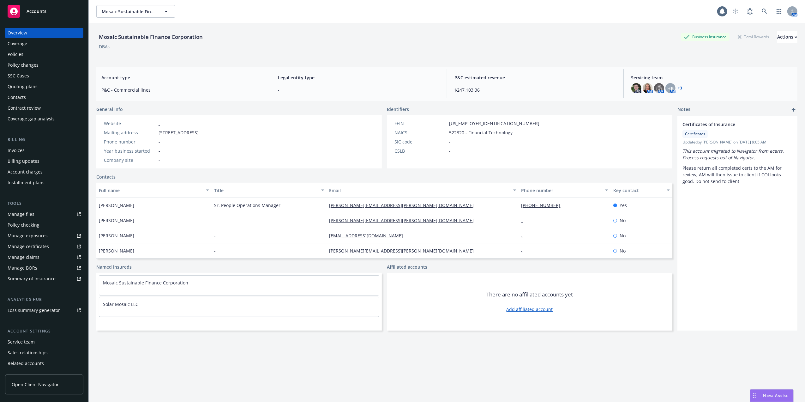
click at [27, 152] on div "Invoices" at bounding box center [44, 150] width 73 height 10
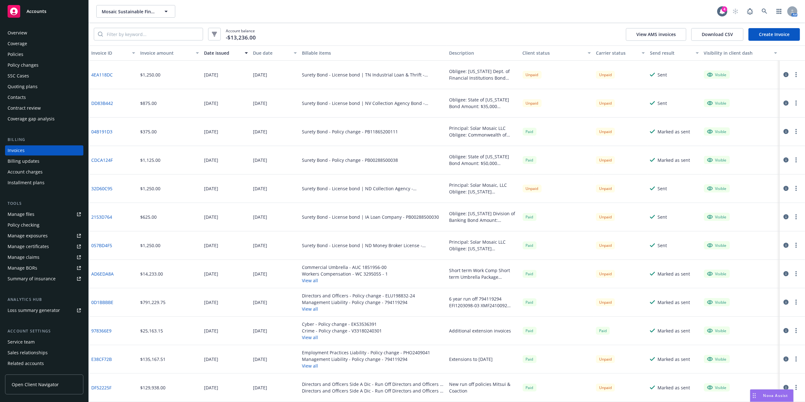
click at [310, 307] on button "View all" at bounding box center [358, 309] width 113 height 7
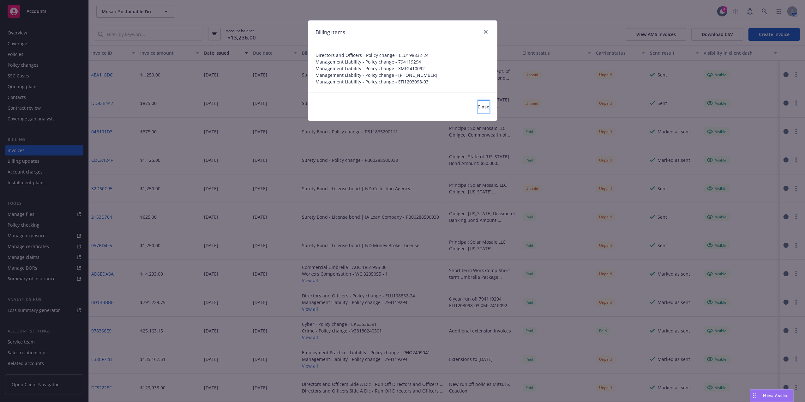
click at [478, 108] on span "Close" at bounding box center [484, 107] width 12 height 6
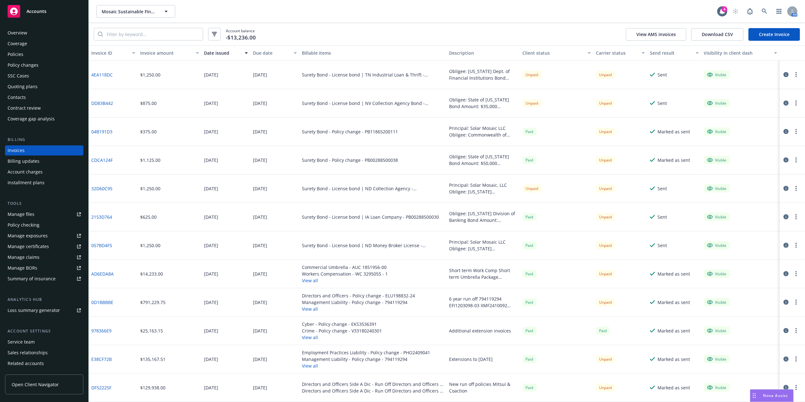
click at [32, 91] on div "Quoting plans" at bounding box center [23, 87] width 30 height 10
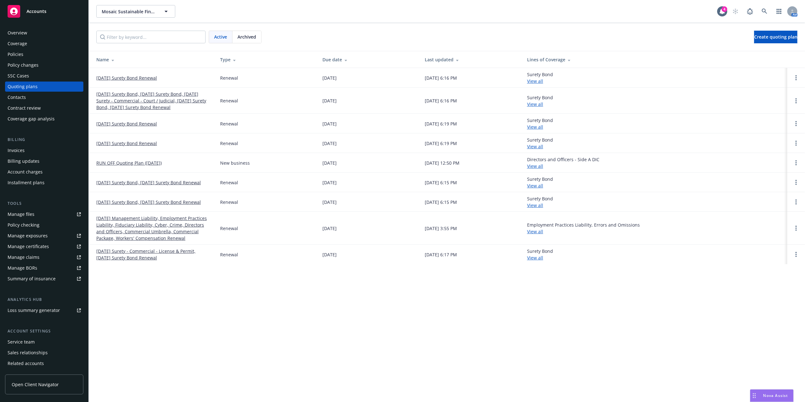
click at [159, 223] on link "[DATE] Management Liability, Employment Practices Liability, Fiduciary Liabilit…" at bounding box center [153, 228] width 114 height 27
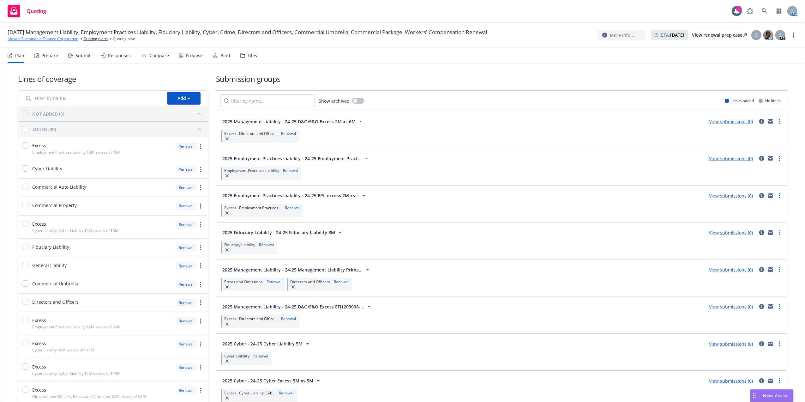
click at [47, 39] on link "Mosaic Sustainable Finance Corporation" at bounding box center [43, 39] width 71 height 6
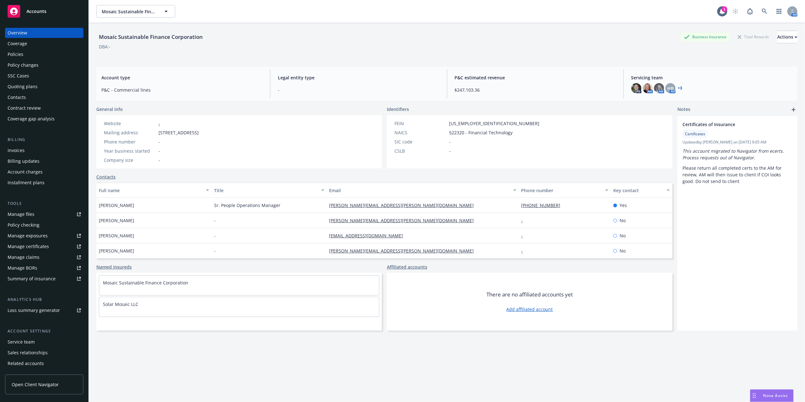
click at [27, 57] on div "Policies" at bounding box center [44, 54] width 73 height 10
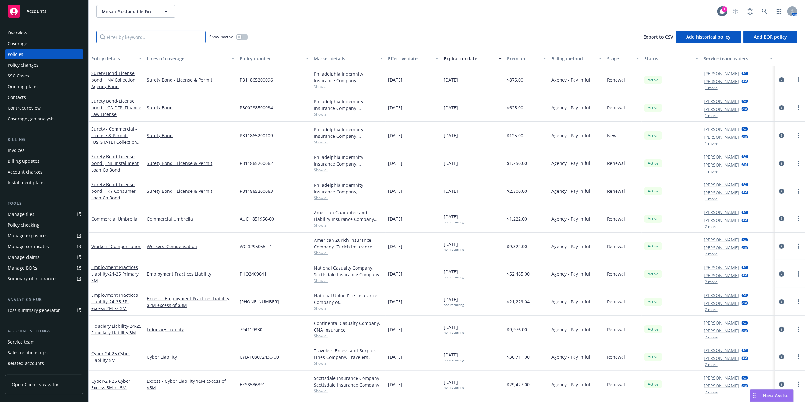
click at [138, 35] on input "Filter by keyword..." at bounding box center [150, 37] width 109 height 13
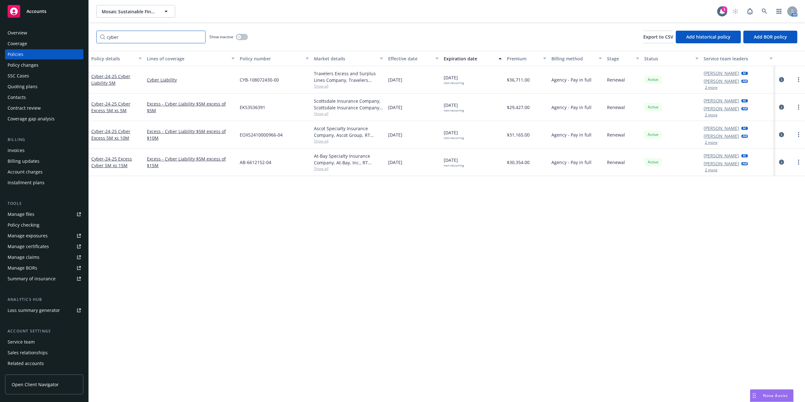
type input "cyber"
drag, startPoint x: 142, startPoint y: 55, endPoint x: 274, endPoint y: 57, distance: 131.5
click at [274, 57] on div "Policy details Lines of coverage Policy number Market details Effective date Ex…" at bounding box center [447, 58] width 717 height 15
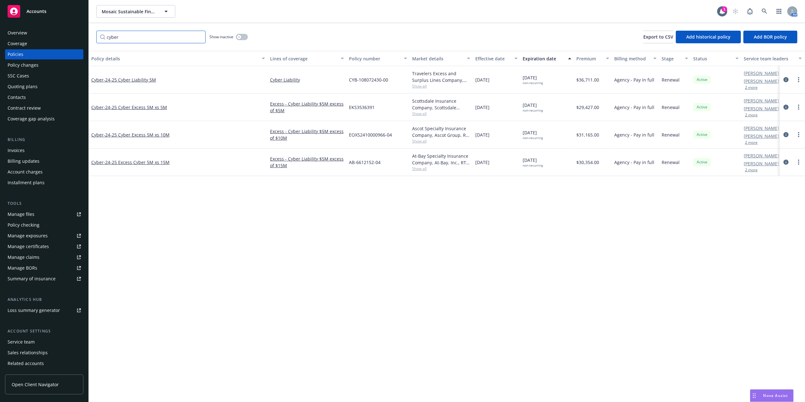
click at [200, 38] on input "cyber" at bounding box center [150, 37] width 109 height 13
